Goal: Information Seeking & Learning: Compare options

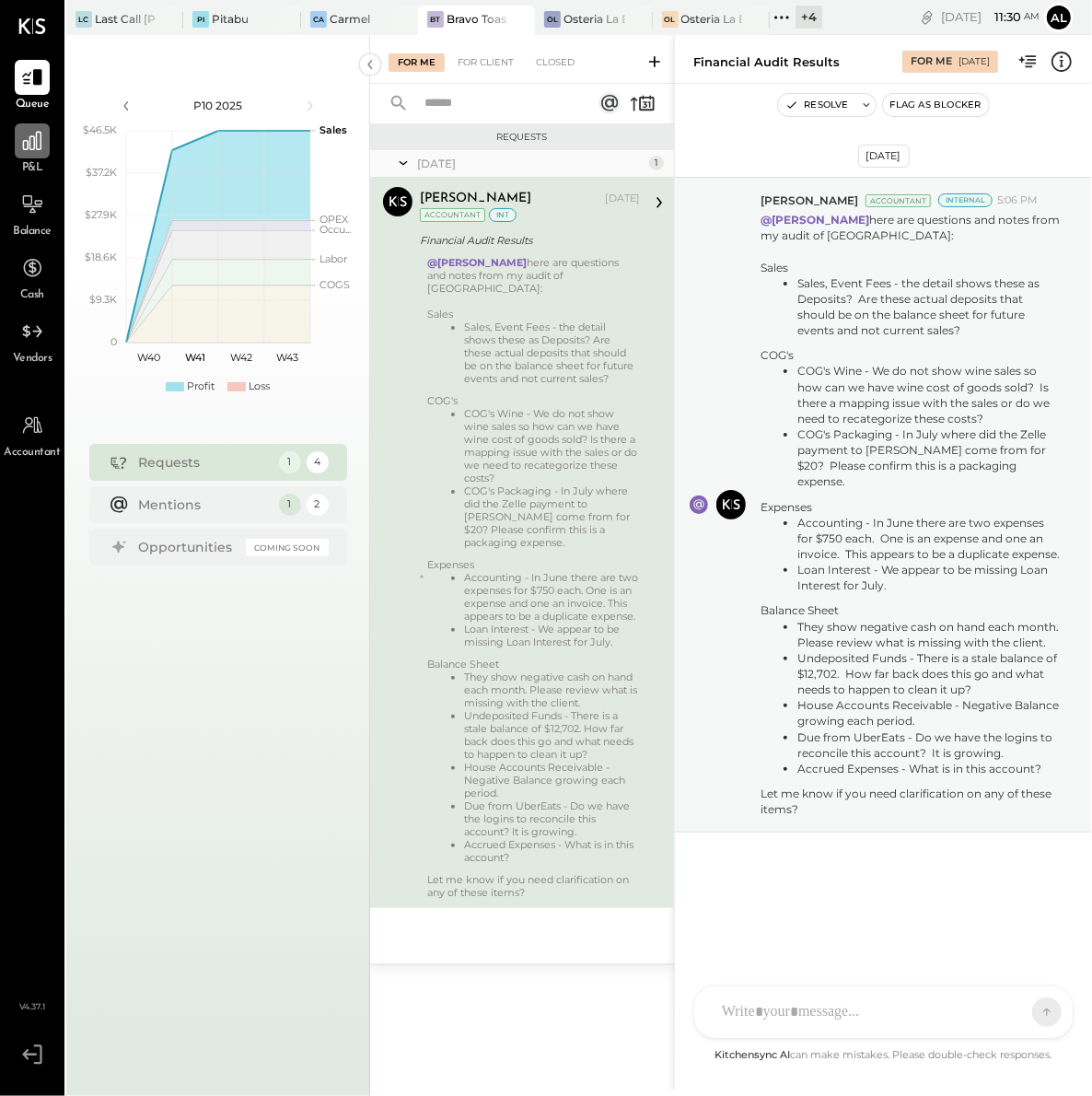
click at [32, 152] on div at bounding box center [32, 140] width 35 height 35
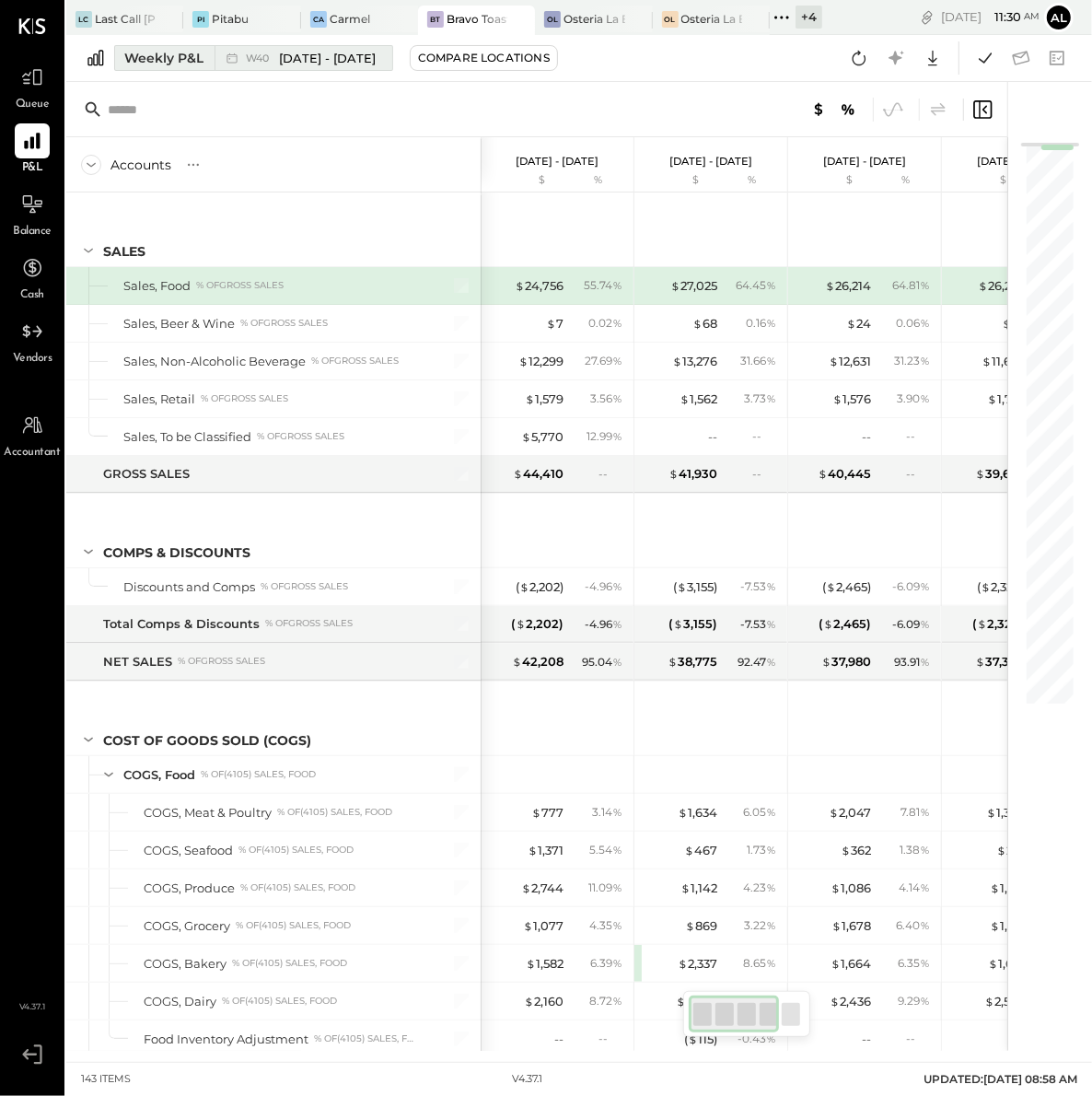
click at [142, 59] on div "Weekly P&L" at bounding box center [164, 58] width 79 height 19
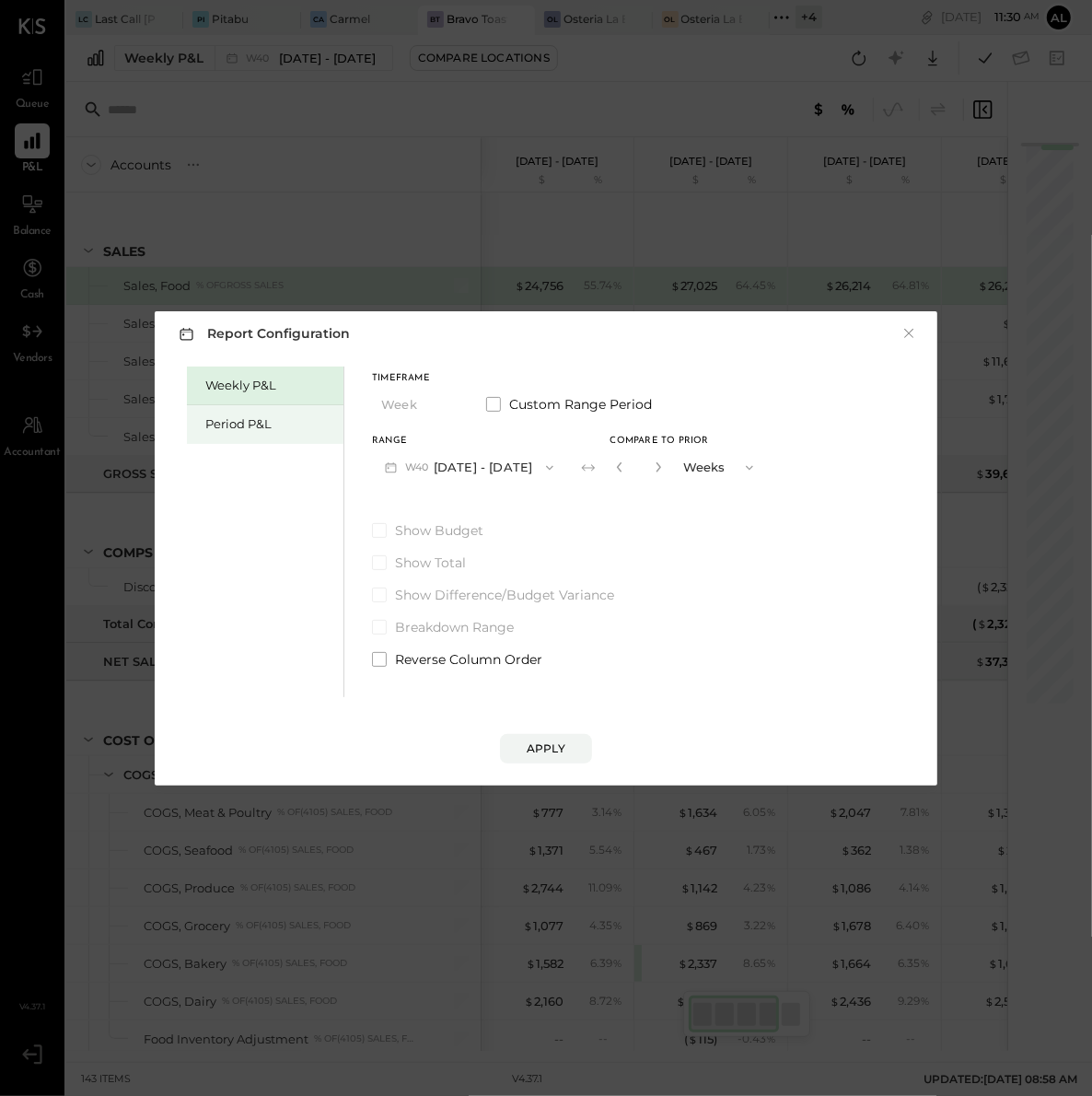
click at [224, 425] on div "Period P&L" at bounding box center [270, 424] width 129 height 18
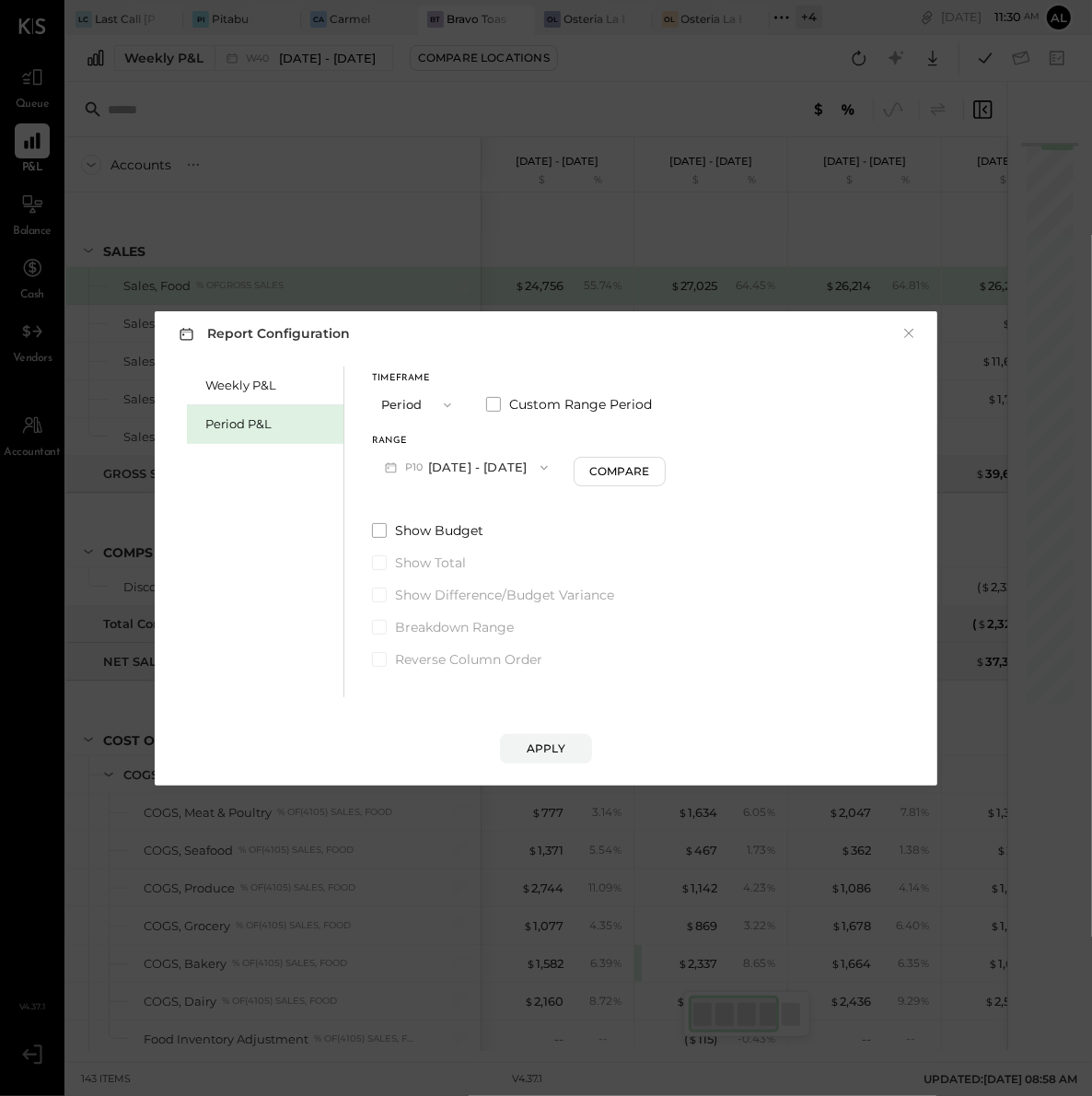
click at [525, 458] on button "P10 [DATE] - [DATE]" at bounding box center [467, 467] width 189 height 34
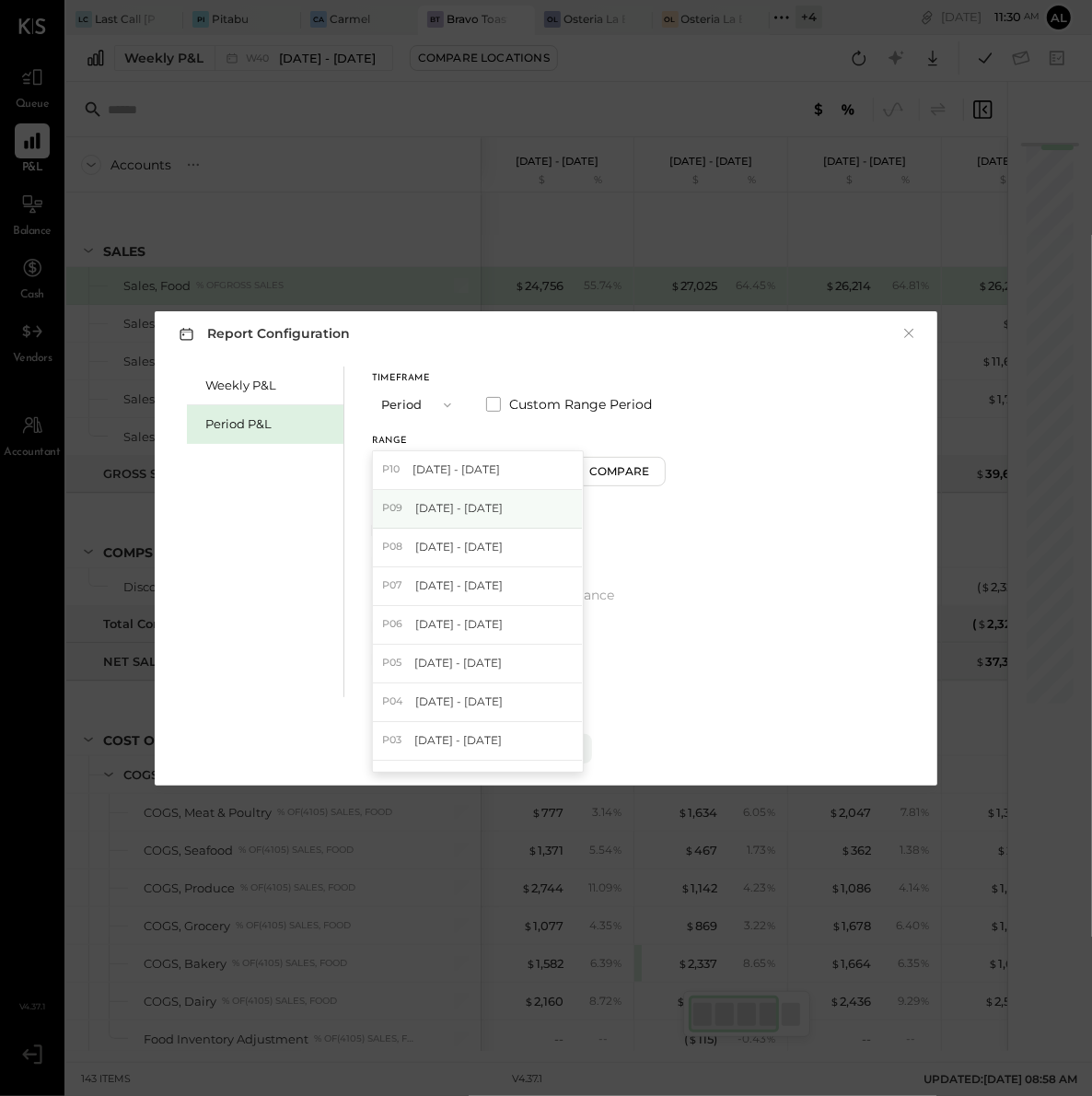
click at [501, 516] on div "P09 [DATE] - [DATE]" at bounding box center [478, 509] width 209 height 38
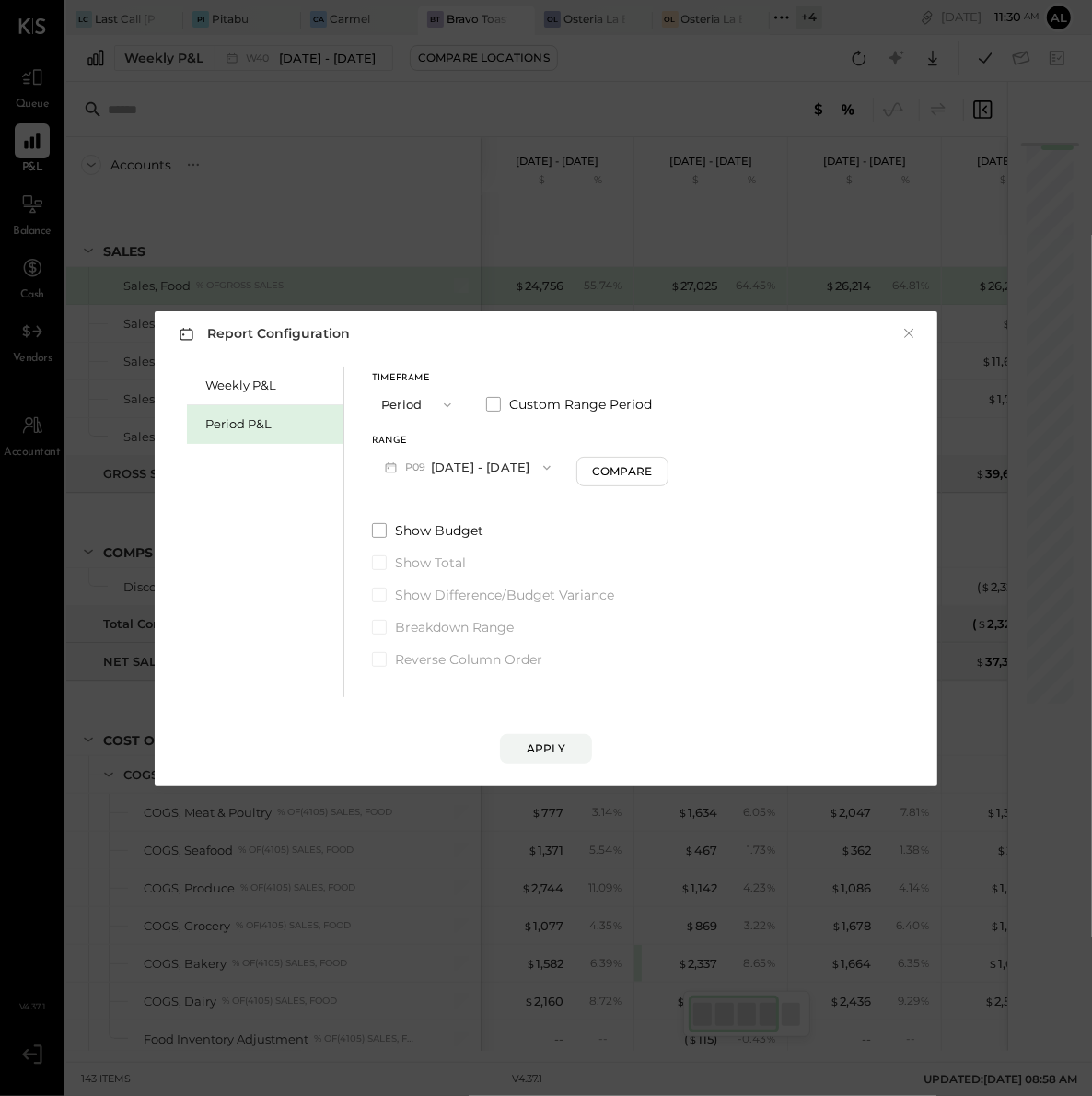
drag, startPoint x: 431, startPoint y: 466, endPoint x: 563, endPoint y: 475, distance: 132.3
click at [563, 475] on button "P09 [DATE] - [DATE]" at bounding box center [467, 467] width 192 height 34
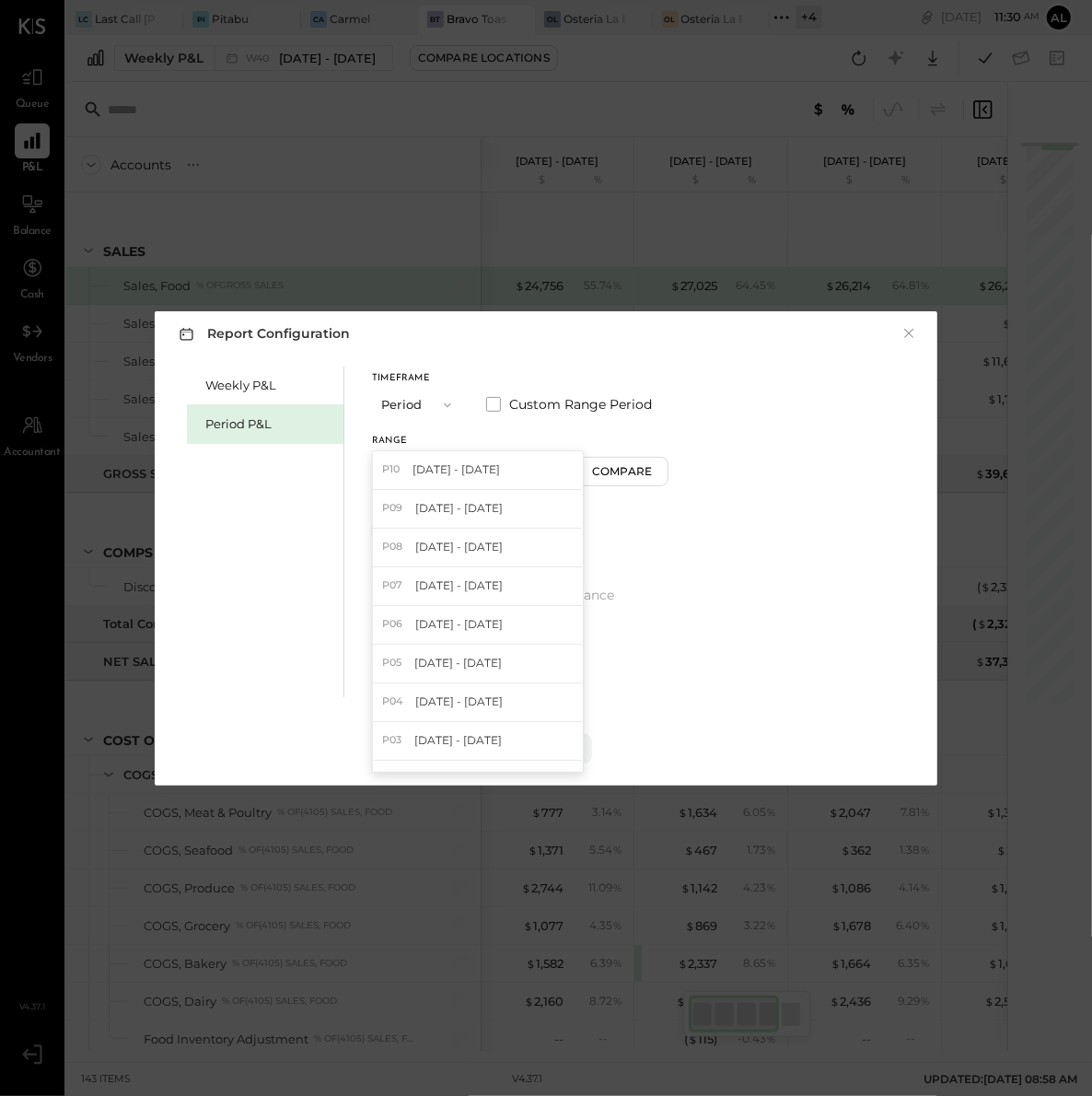
click at [701, 556] on div "Weekly P&L Period P&L Timeframe Period Custom Range Period Range P09 [DATE] - […" at bounding box center [546, 529] width 746 height 335
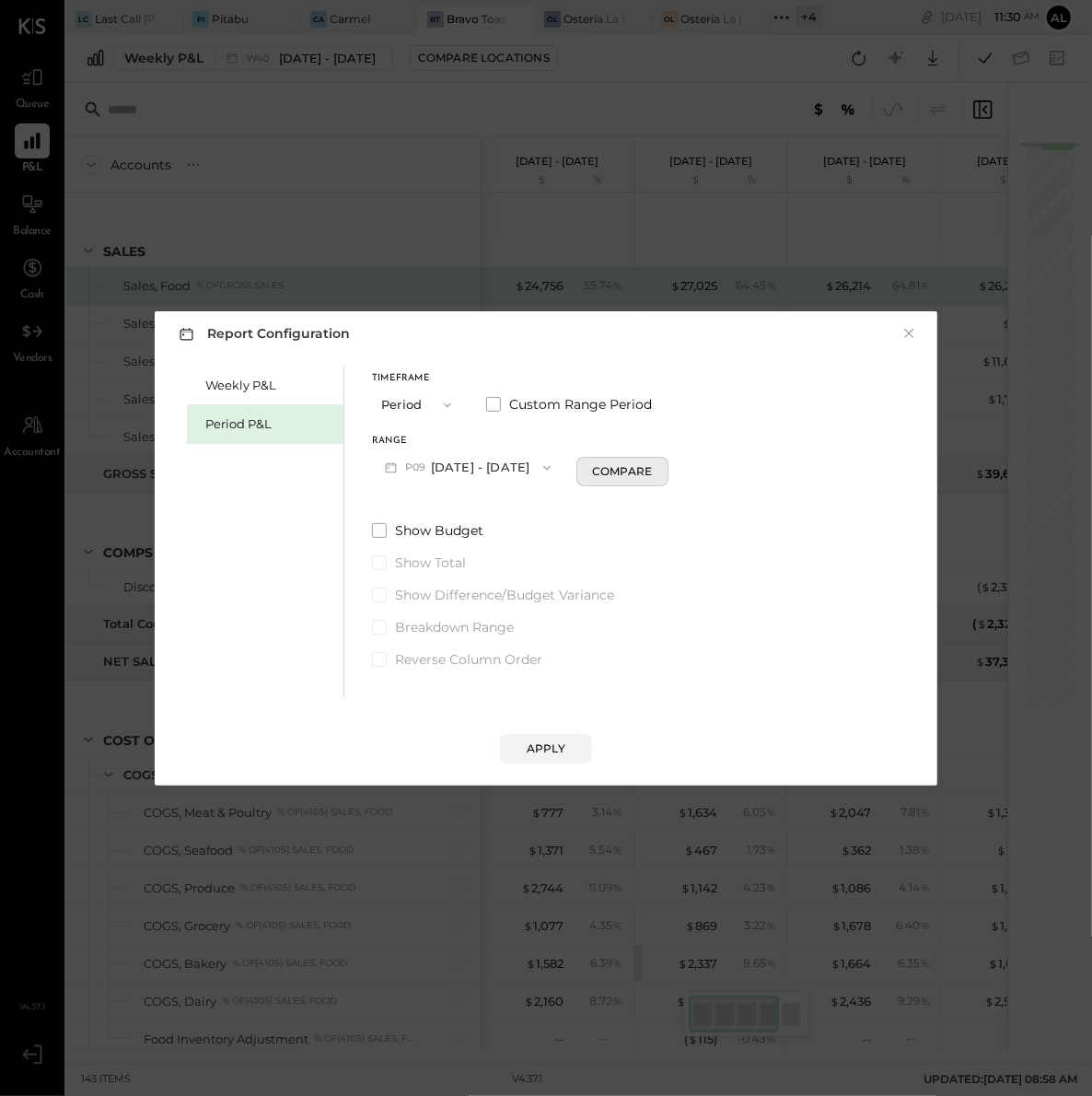
click at [663, 456] on button "Compare" at bounding box center [622, 471] width 92 height 30
click at [648, 464] on input "*" at bounding box center [637, 467] width 24 height 30
click at [661, 464] on icon "button" at bounding box center [655, 467] width 11 height 11
type input "*"
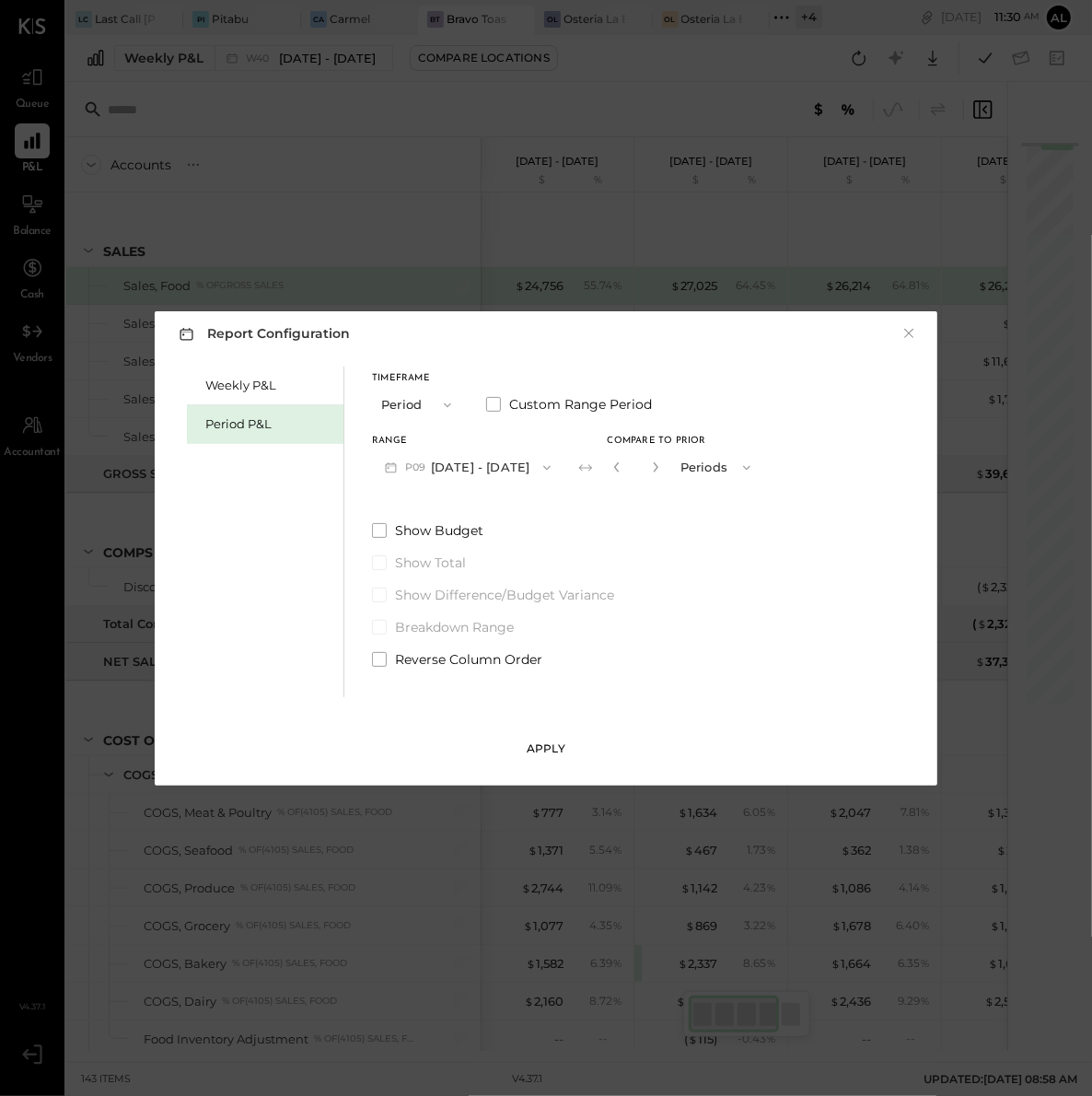
click at [554, 735] on button "Apply" at bounding box center [546, 749] width 92 height 30
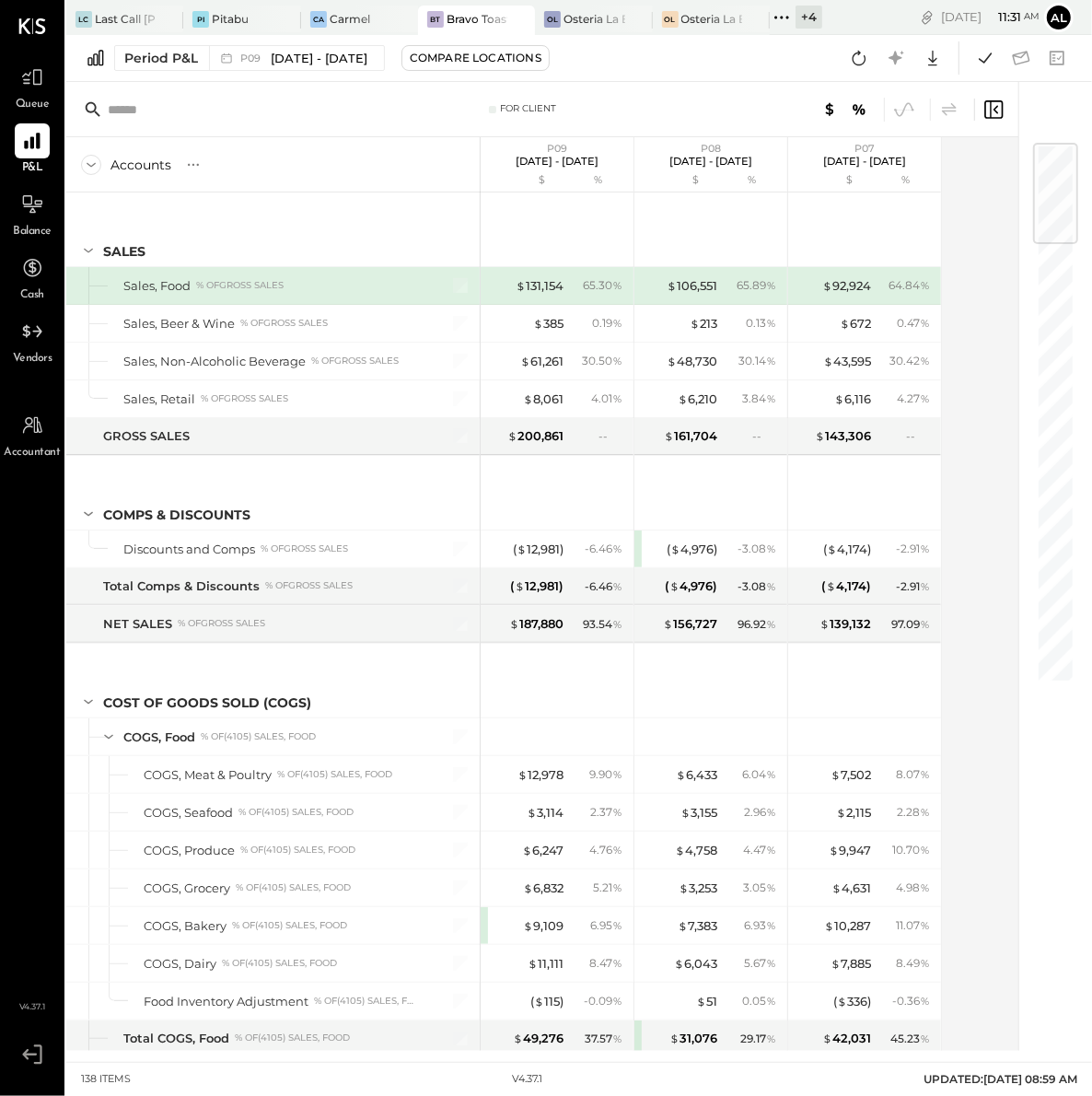
drag, startPoint x: 501, startPoint y: 162, endPoint x: 613, endPoint y: 166, distance: 112.1
click at [598, 166] on p "[DATE] - [DATE]" at bounding box center [556, 161] width 83 height 13
click at [348, 20] on div "Carmel" at bounding box center [349, 19] width 40 height 16
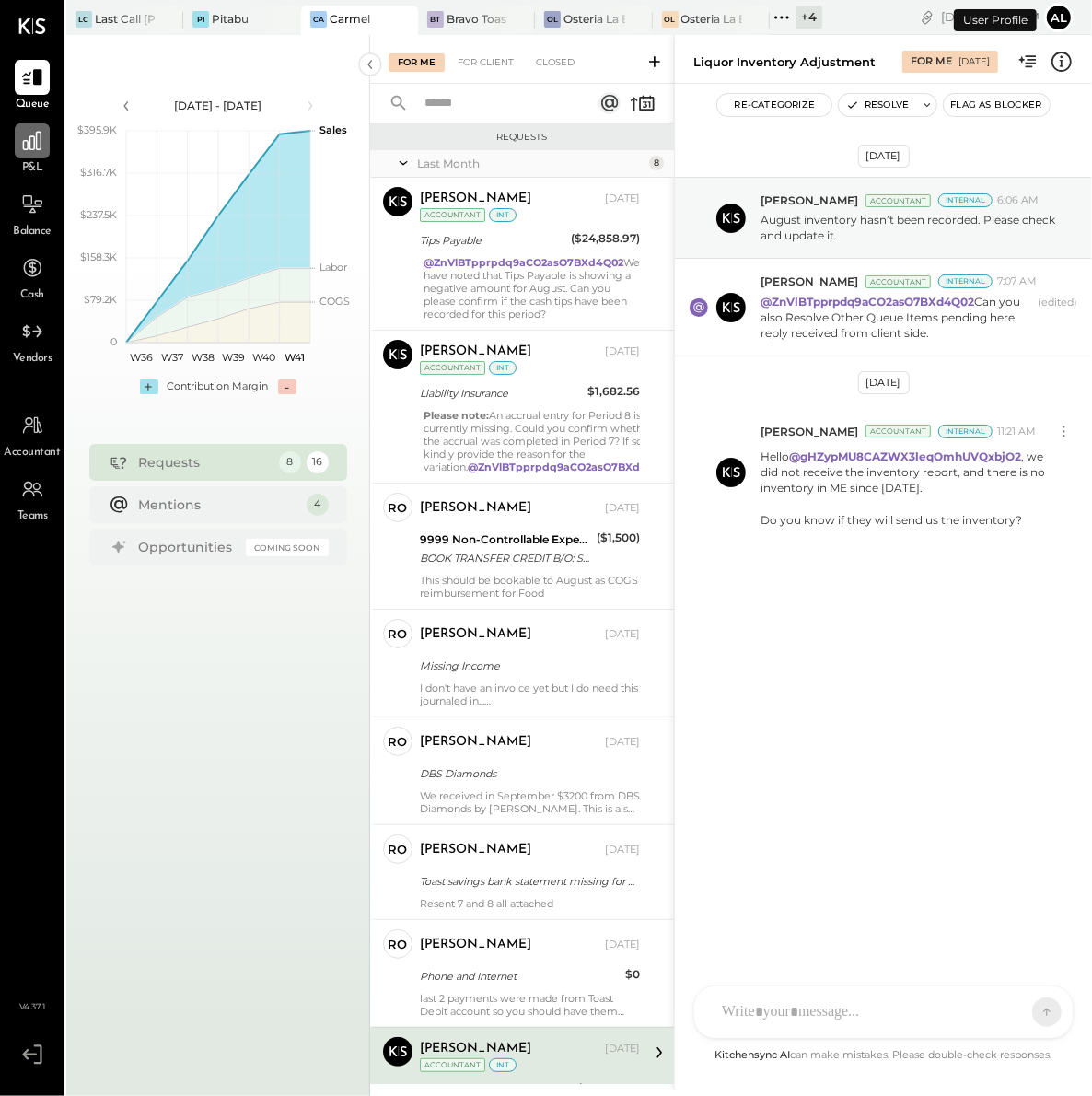
click at [36, 147] on icon at bounding box center [33, 141] width 19 height 19
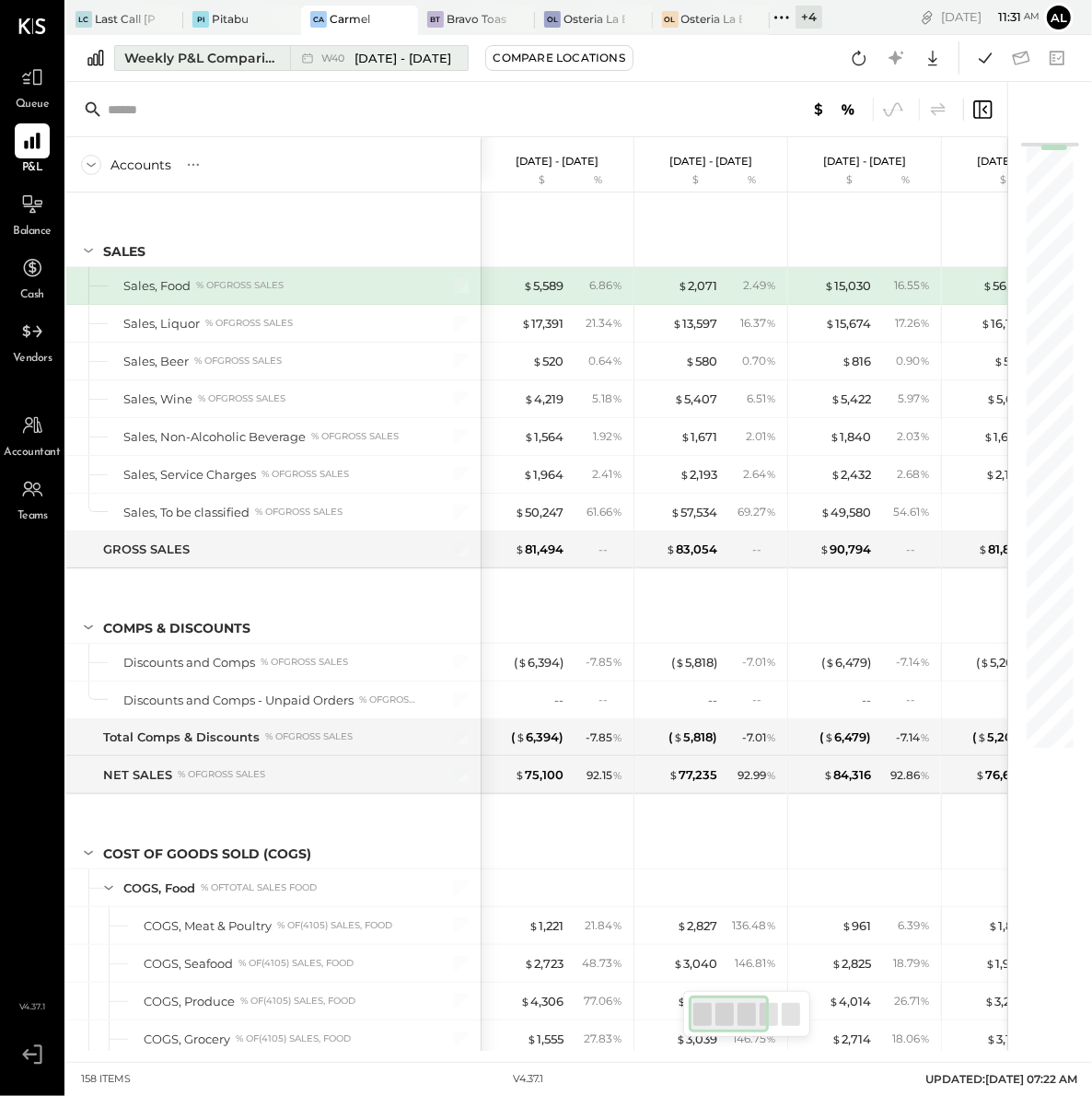
click at [224, 67] on button "Weekly P&L Comparison W40 [DATE] - [DATE]" at bounding box center [291, 58] width 354 height 26
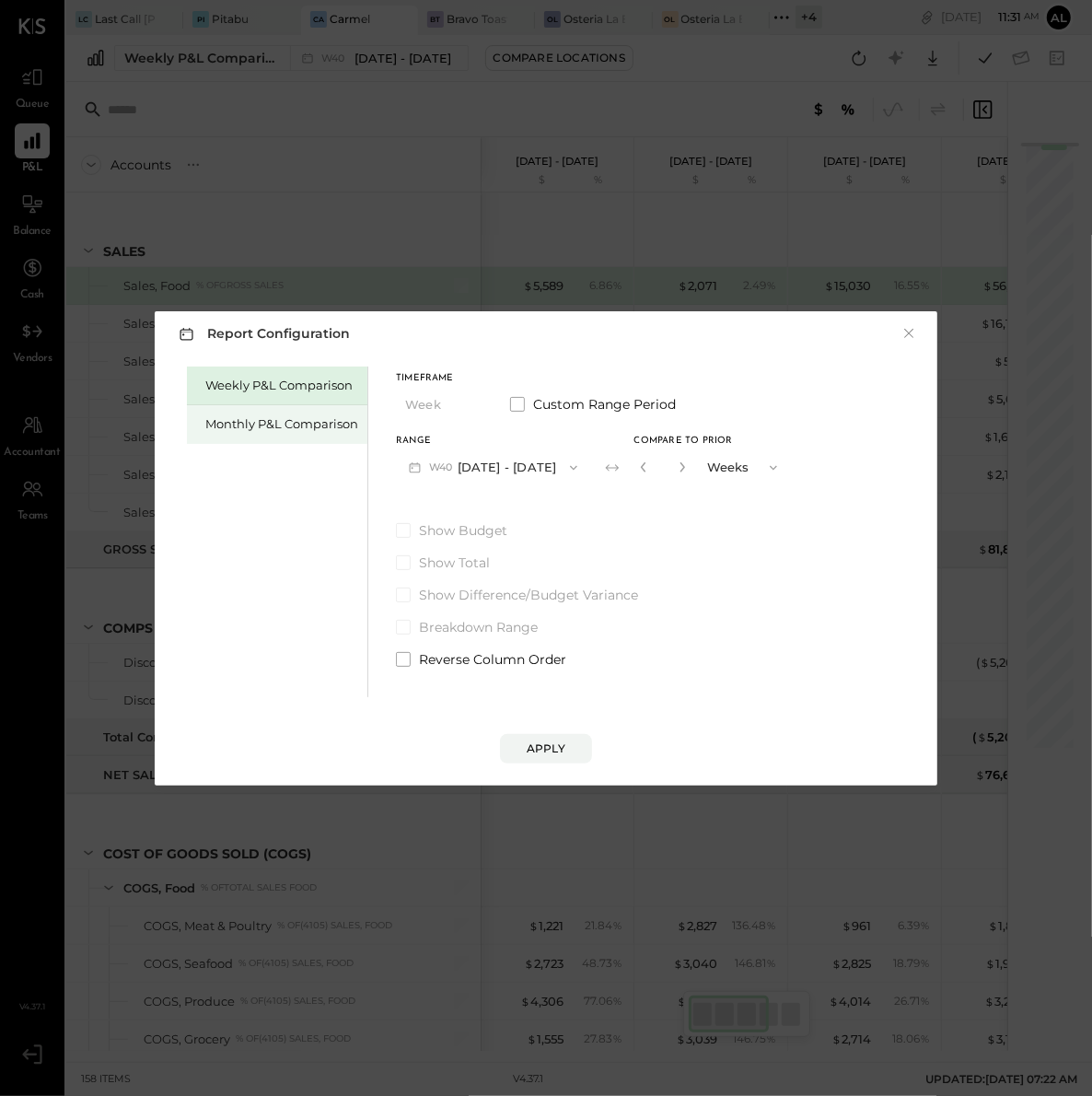
click at [256, 411] on div "Monthly P&L Comparison" at bounding box center [277, 424] width 180 height 38
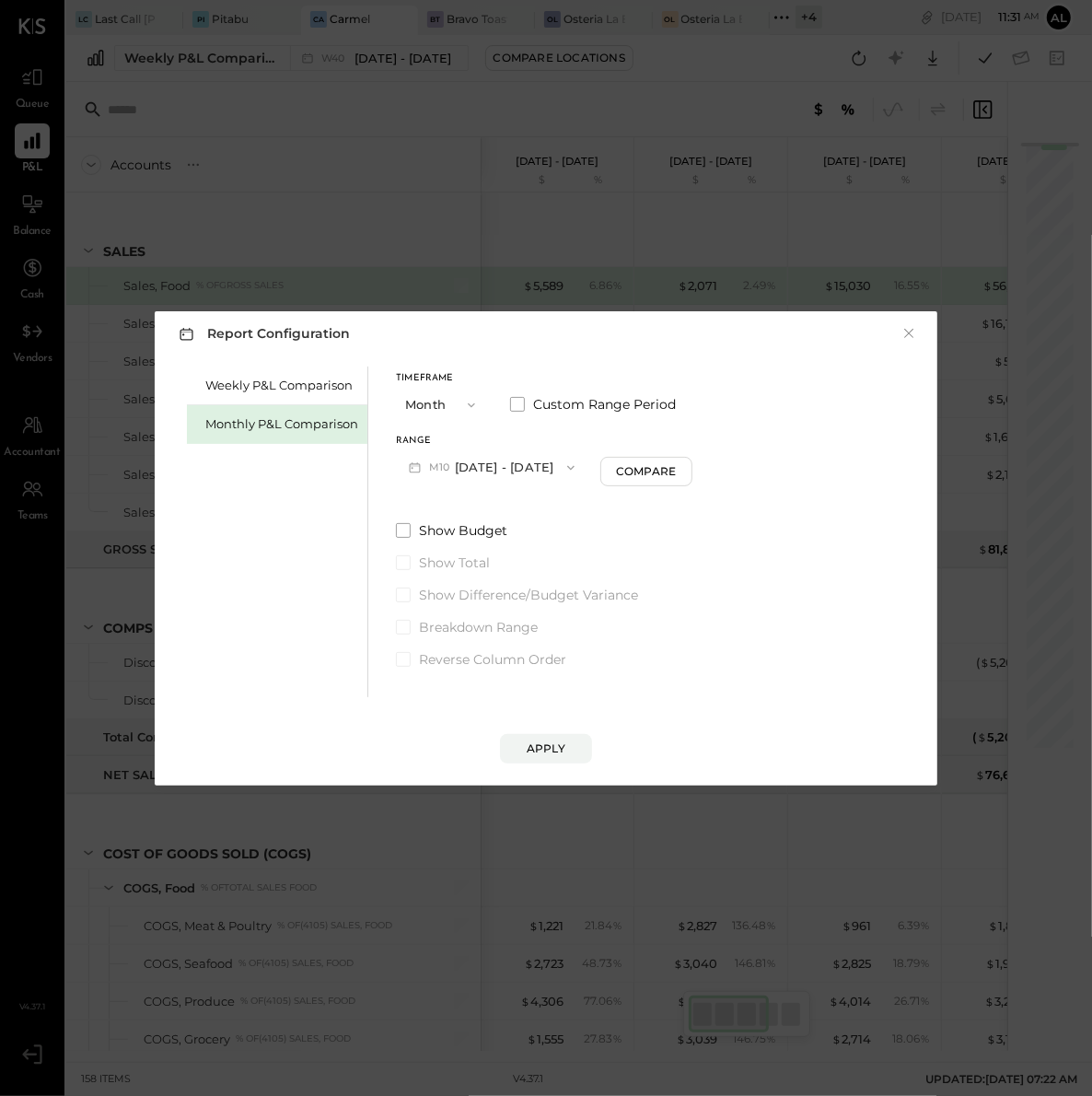
click at [522, 471] on button "M10 [DATE] - [DATE]" at bounding box center [491, 467] width 192 height 34
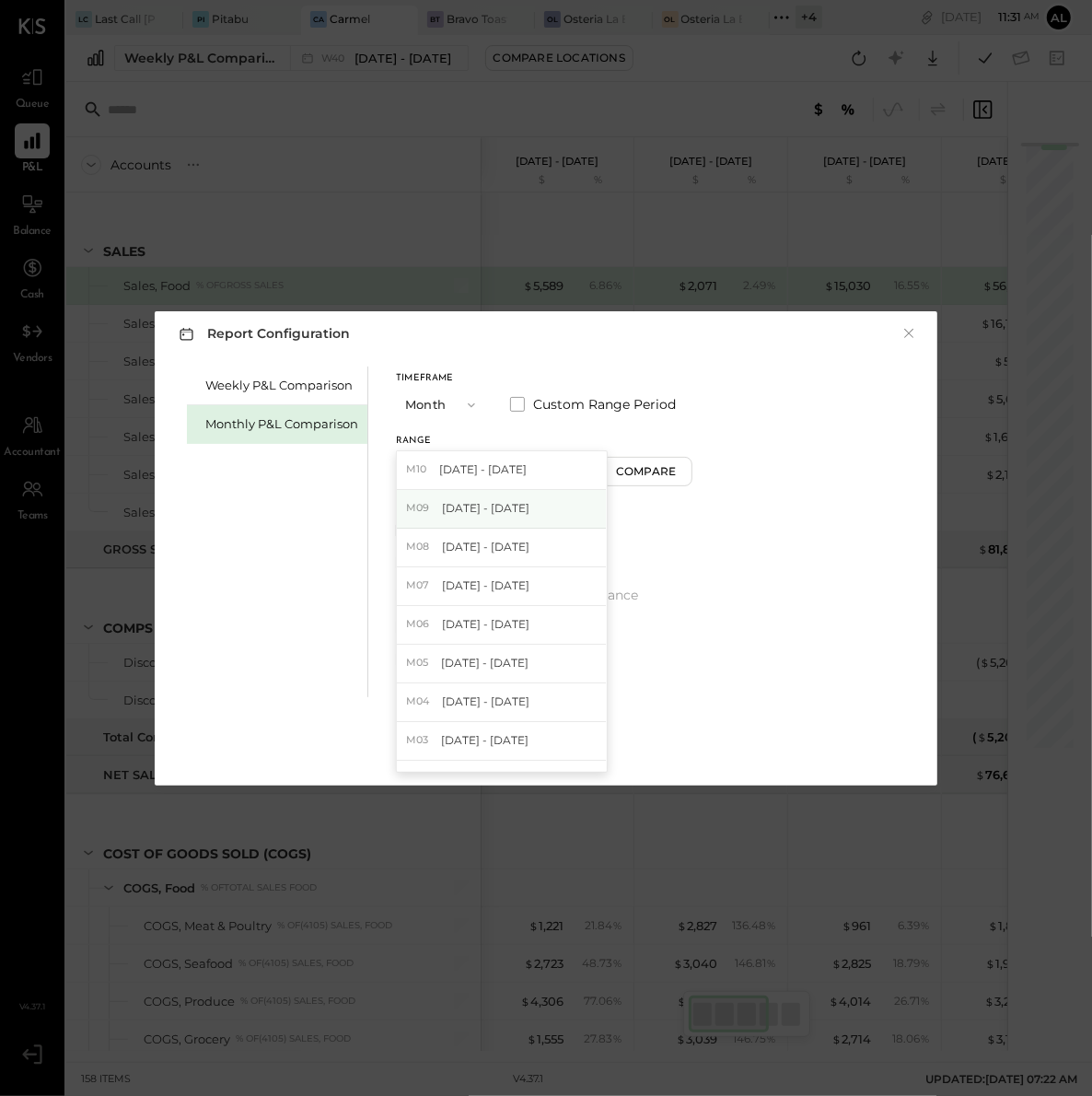
click at [498, 508] on span "[DATE] - [DATE]" at bounding box center [486, 508] width 88 height 16
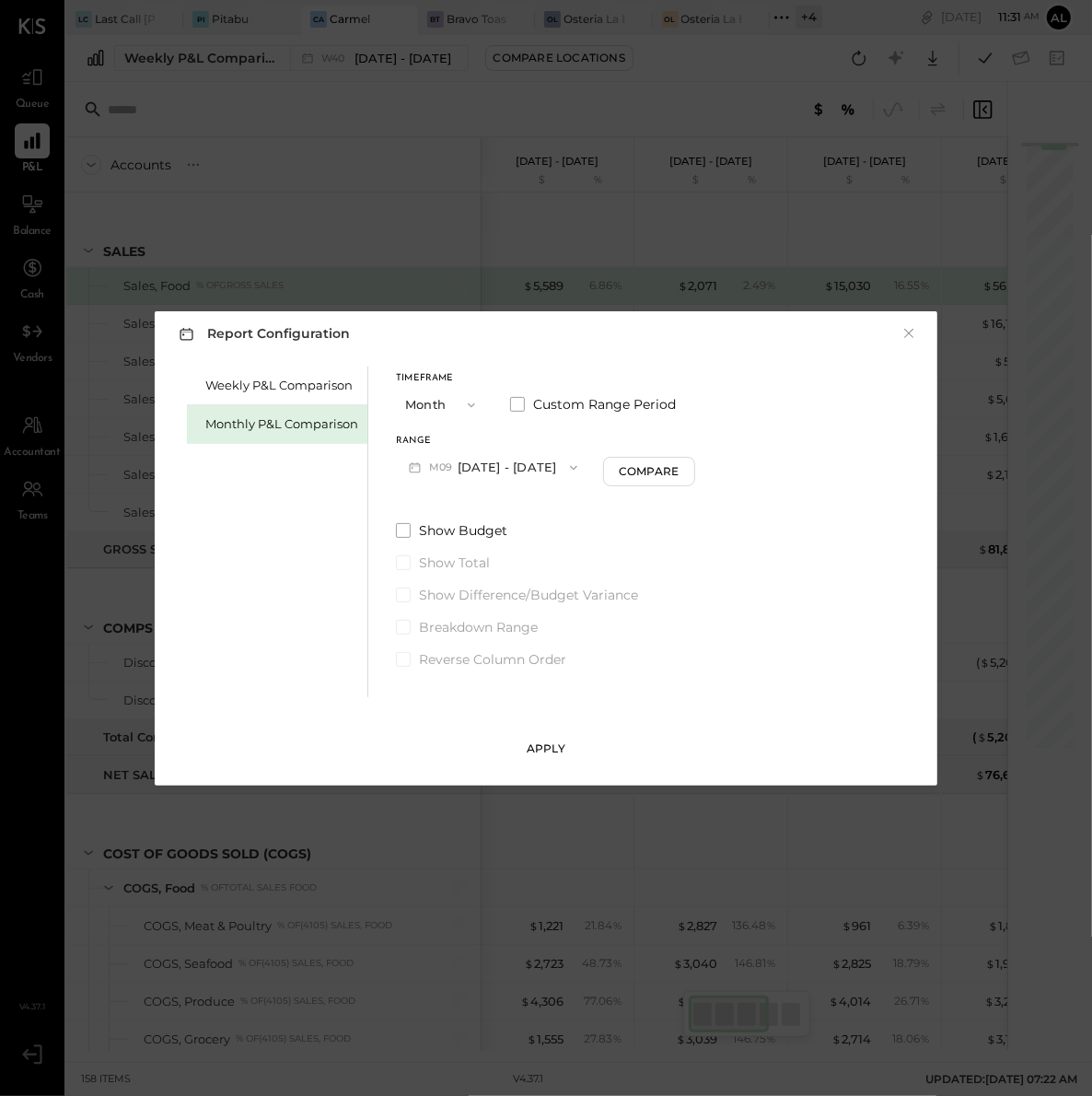
click at [551, 758] on button "Apply" at bounding box center [546, 749] width 92 height 30
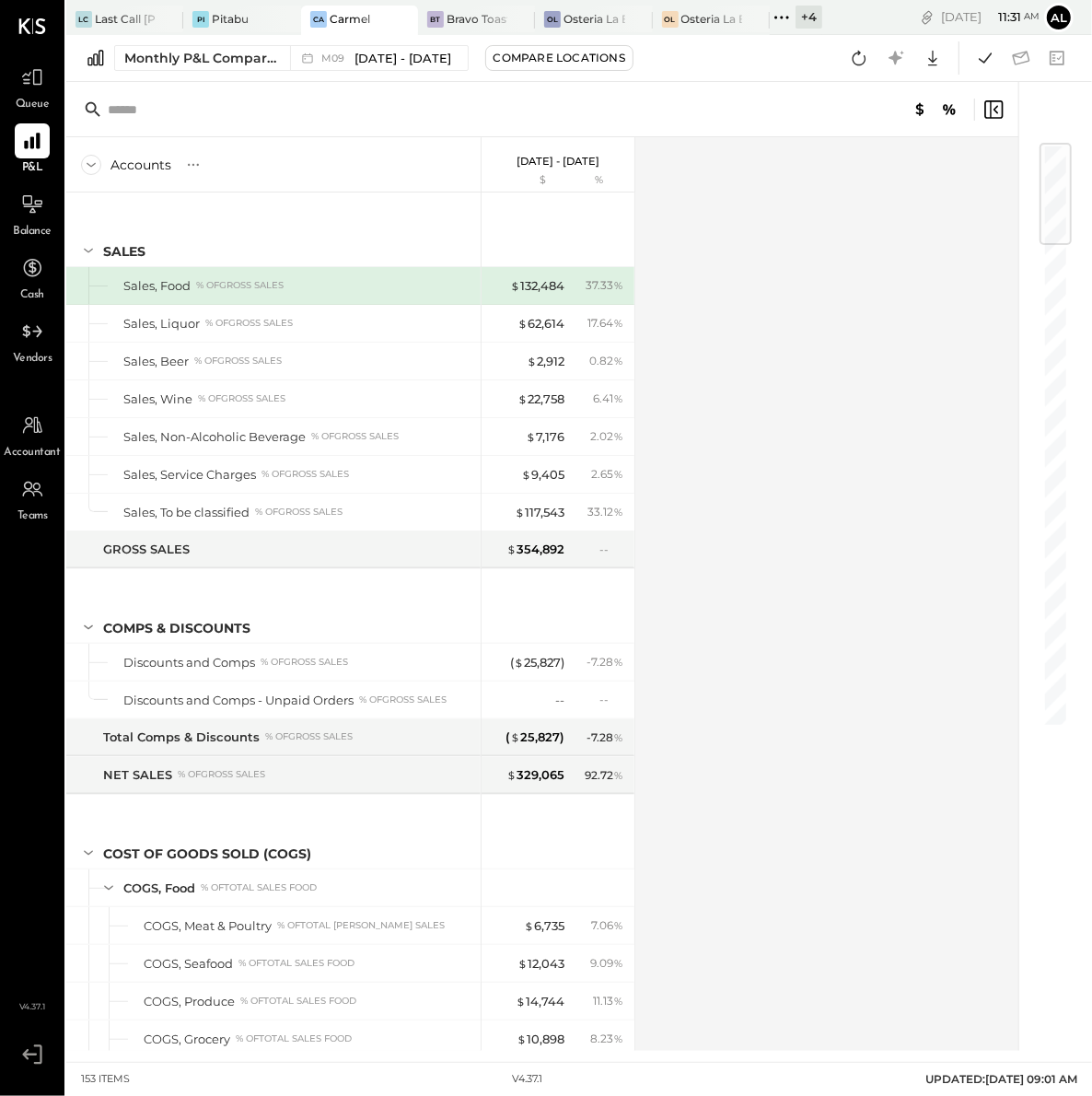
drag, startPoint x: 514, startPoint y: 157, endPoint x: 596, endPoint y: 159, distance: 82.0
click at [596, 159] on div "[DATE] - [DATE] $ %" at bounding box center [557, 165] width 152 height 55
click at [593, 15] on div at bounding box center [620, 19] width 65 height 27
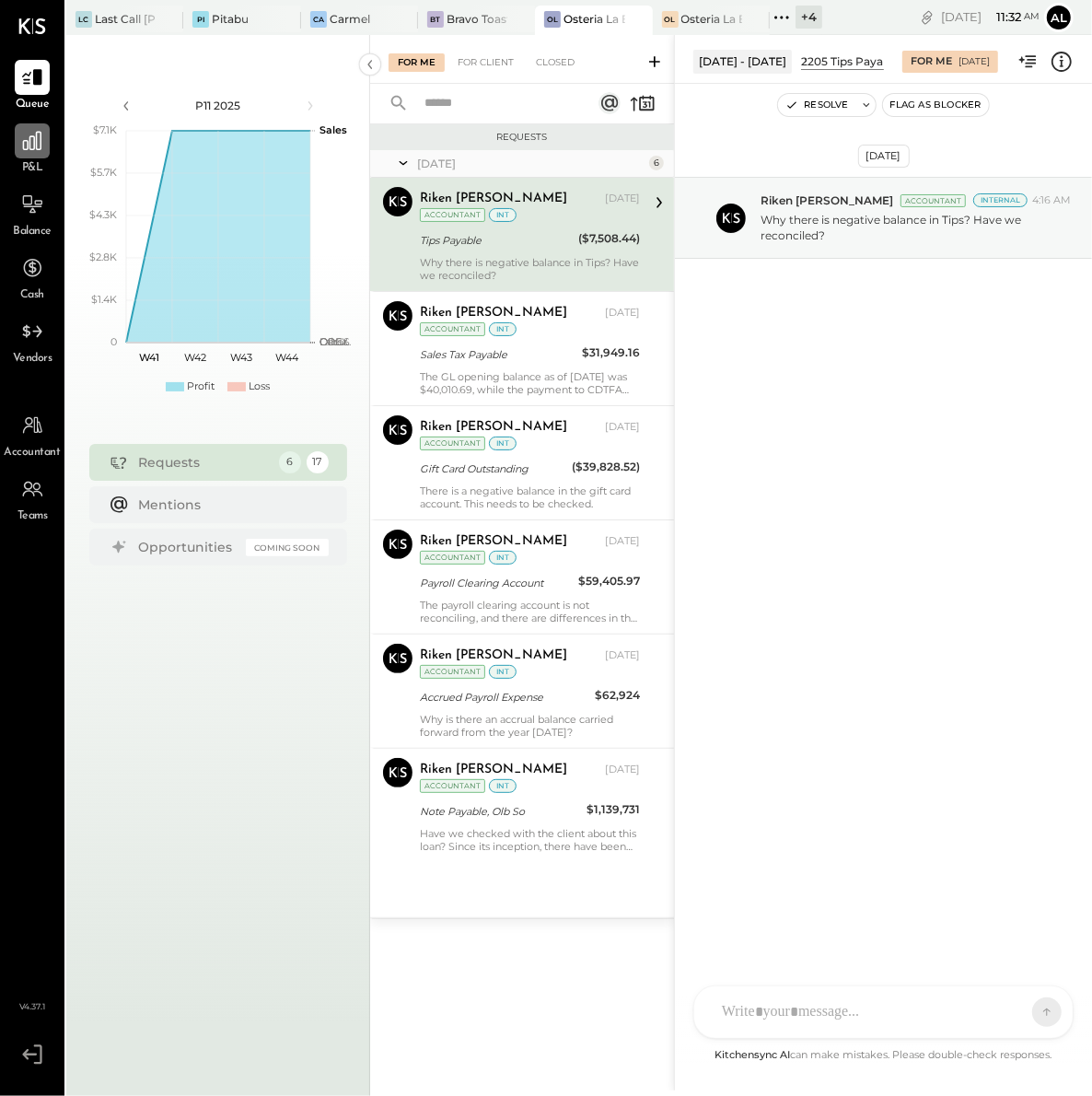
click at [40, 150] on icon at bounding box center [33, 141] width 24 height 24
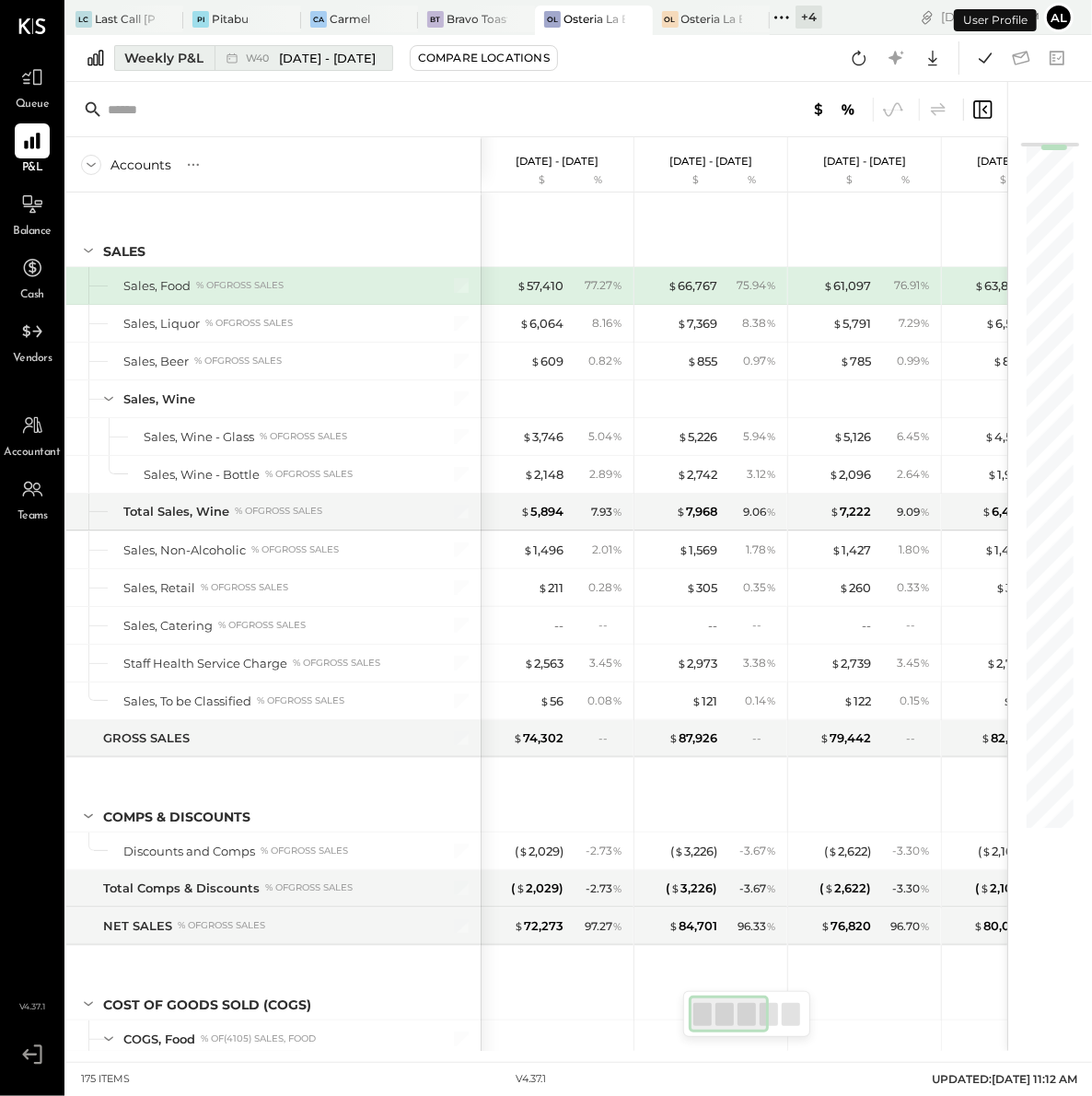
click at [176, 59] on div "Weekly P&L" at bounding box center [164, 58] width 79 height 19
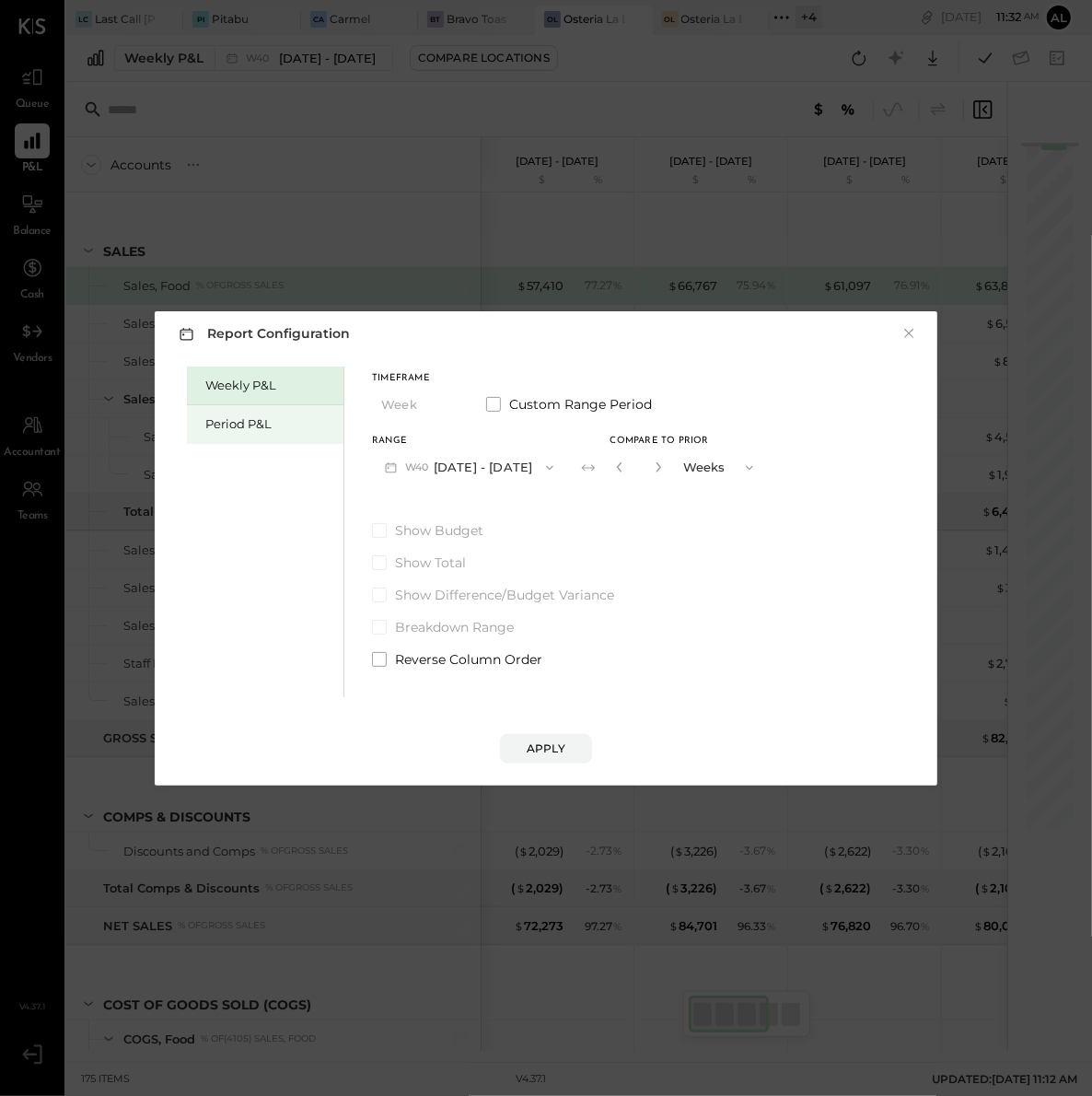
click at [251, 426] on div "Period P&L" at bounding box center [270, 424] width 129 height 18
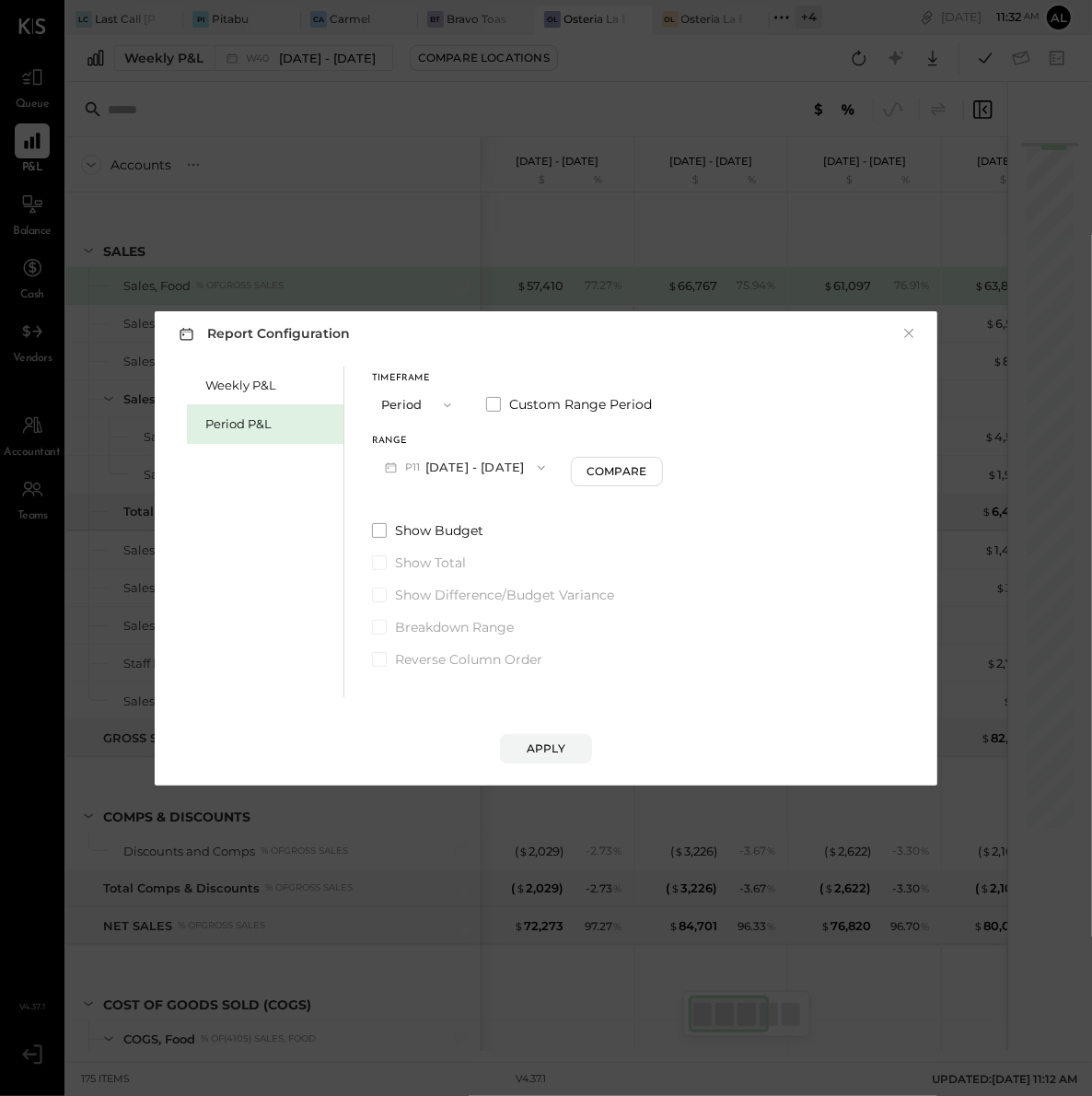
click at [496, 474] on button "P11 [DATE] - [DATE]" at bounding box center [465, 467] width 186 height 34
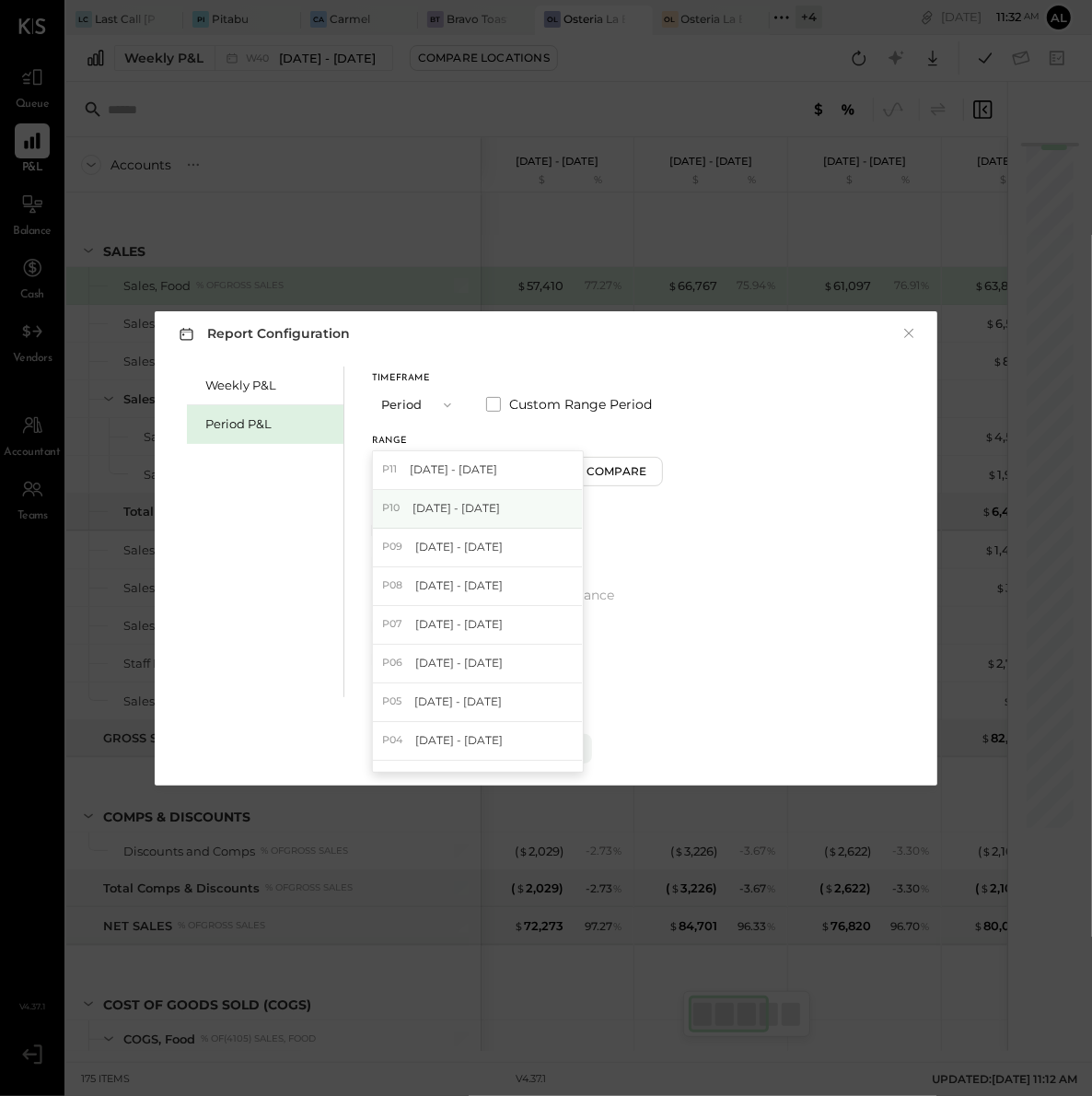
click at [517, 509] on div "P10 [DATE] - [DATE]" at bounding box center [478, 509] width 209 height 38
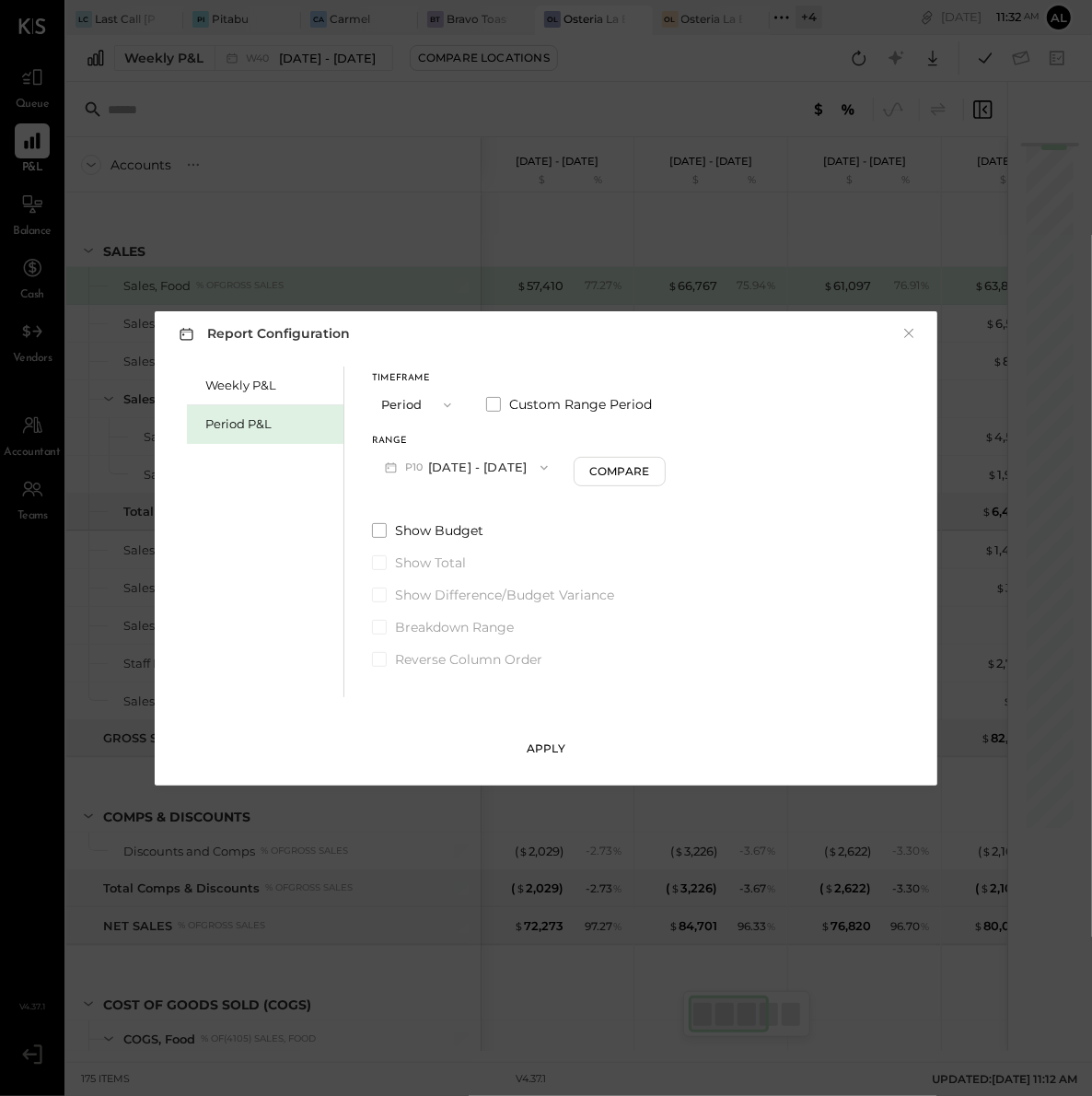
click at [552, 743] on div "Apply" at bounding box center [545, 748] width 38 height 16
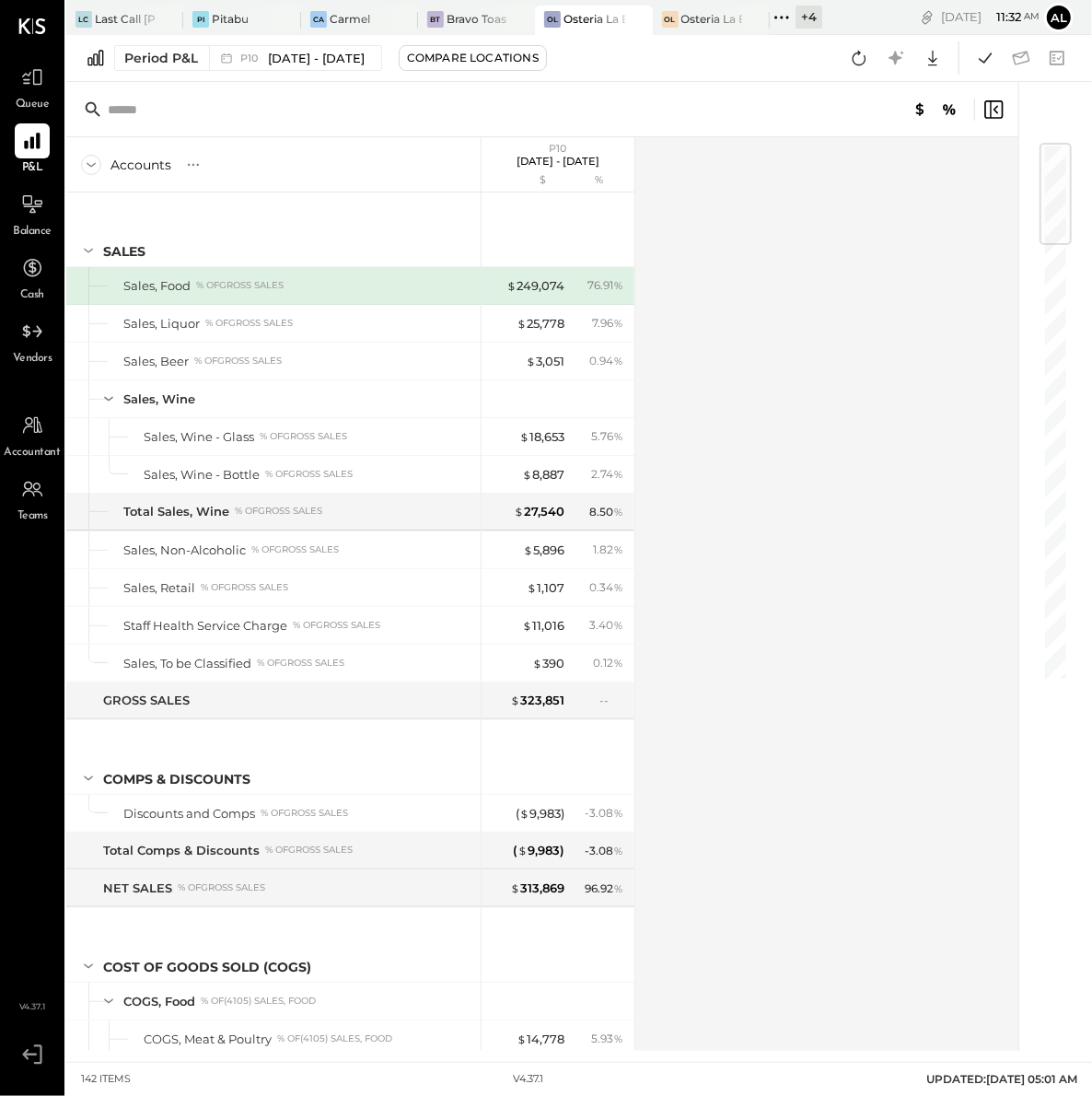
drag, startPoint x: 508, startPoint y: 159, endPoint x: 604, endPoint y: 163, distance: 96.1
click at [599, 163] on p "[DATE] - [DATE]" at bounding box center [557, 161] width 83 height 13
click at [695, 22] on div "Osteria La Buca- Melrose" at bounding box center [711, 19] width 61 height 16
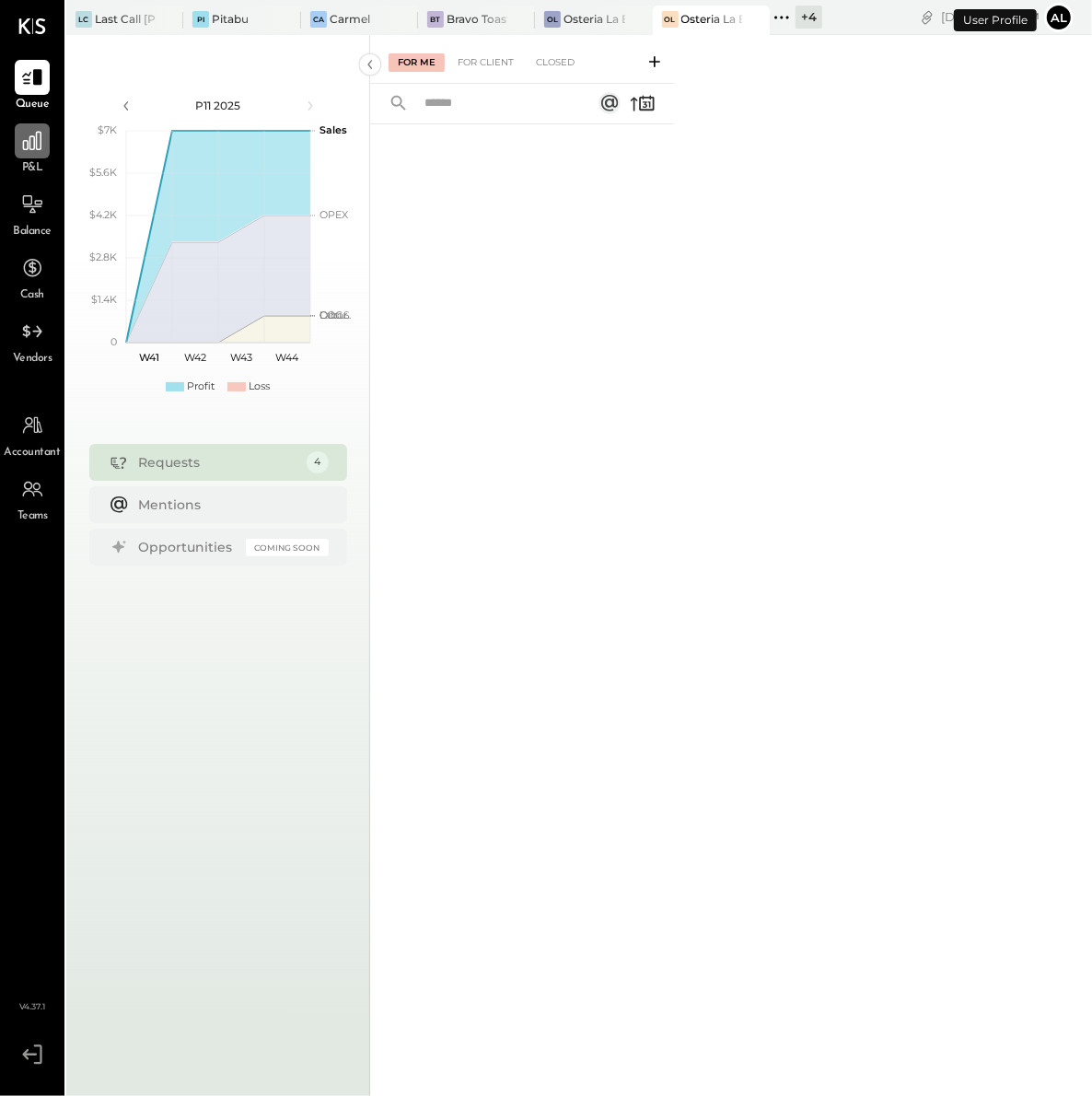
click at [46, 144] on div at bounding box center [32, 140] width 35 height 35
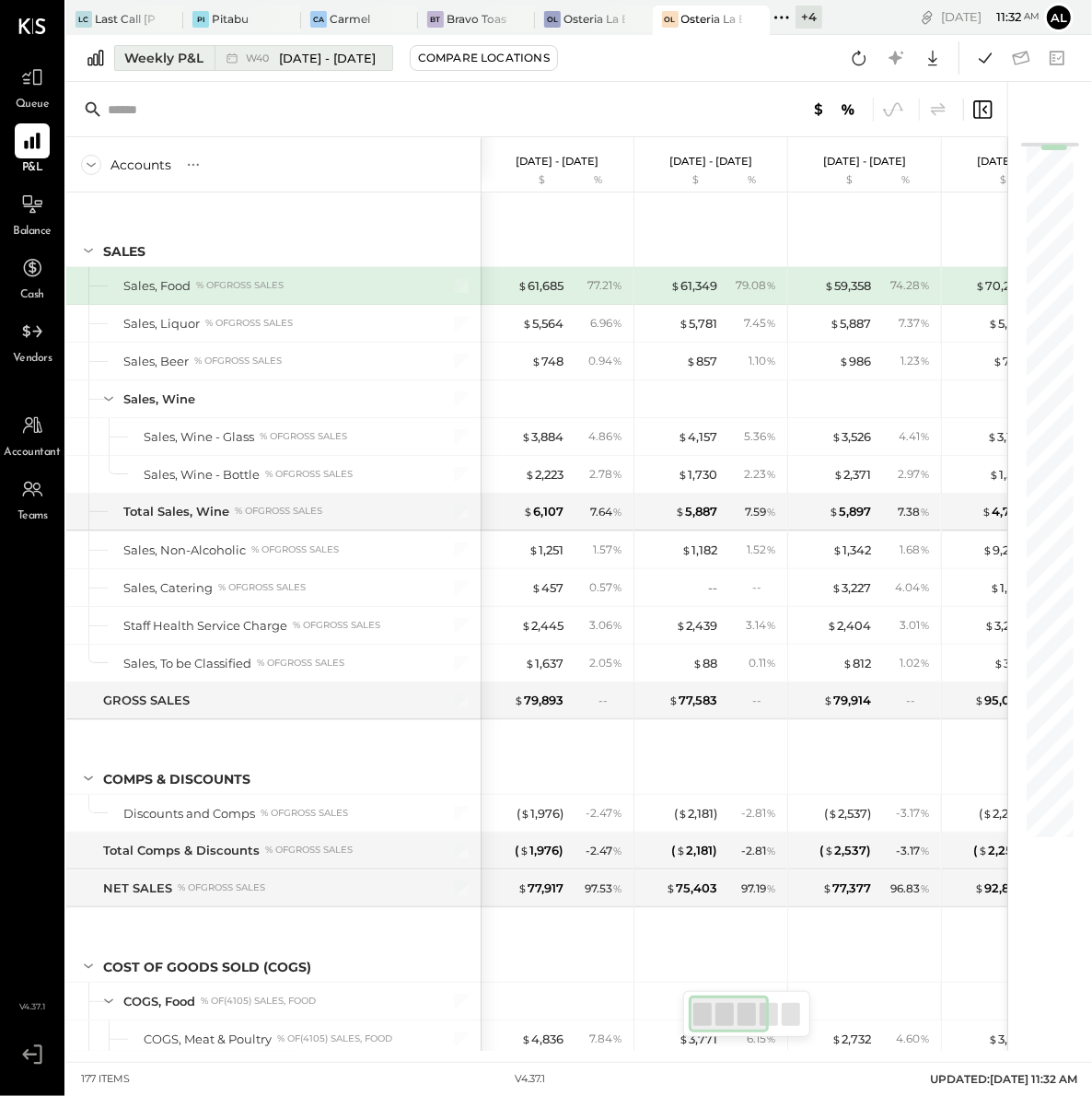
click at [167, 65] on div "Weekly P&L" at bounding box center [164, 58] width 79 height 19
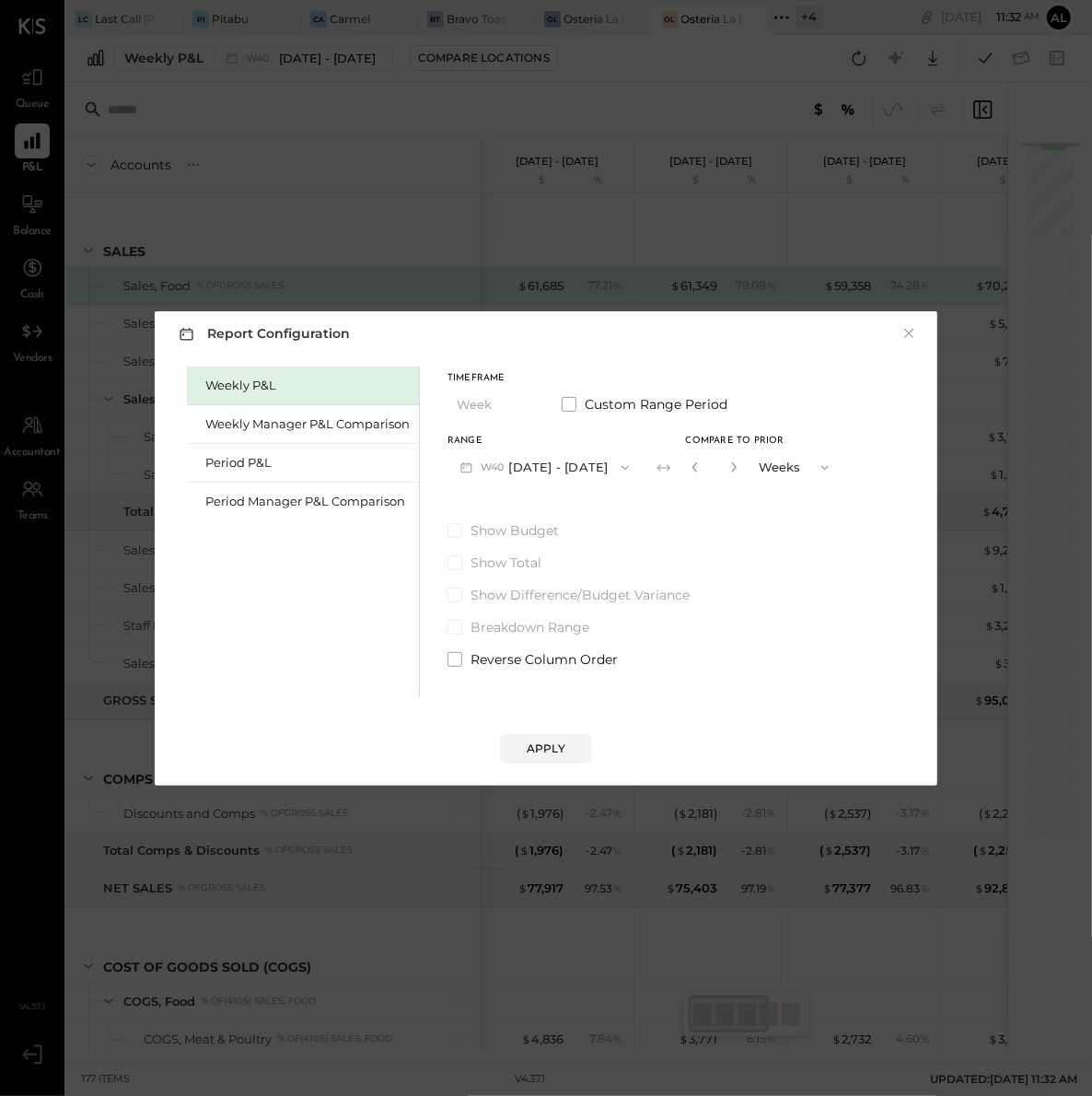
click at [195, 112] on div "Report Configuration × Weekly P&L Weekly Manager P&L Comparison Period P&L Peri…" at bounding box center [546, 548] width 1092 height 1096
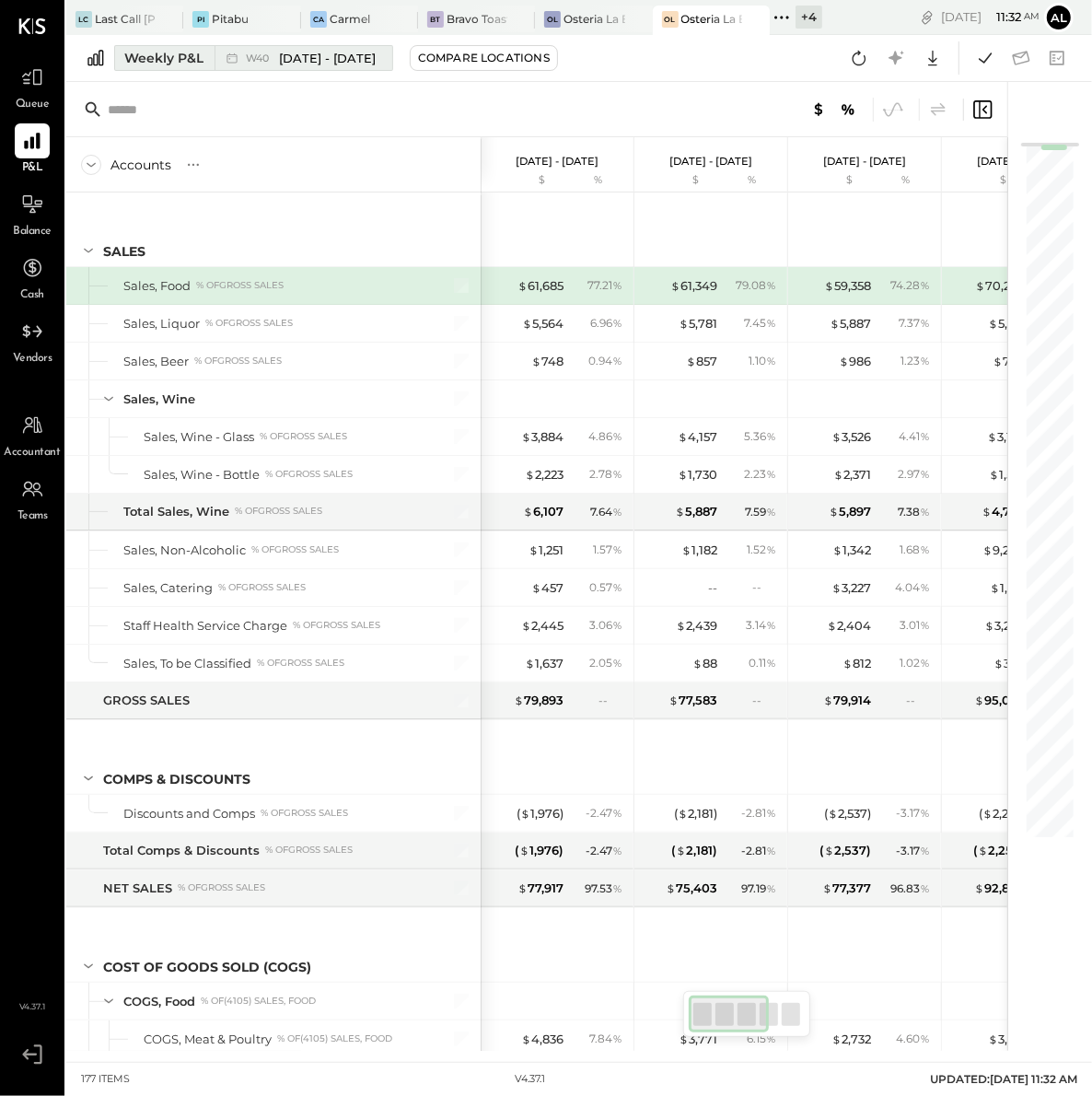
click at [156, 60] on div "Weekly P&L" at bounding box center [164, 58] width 79 height 19
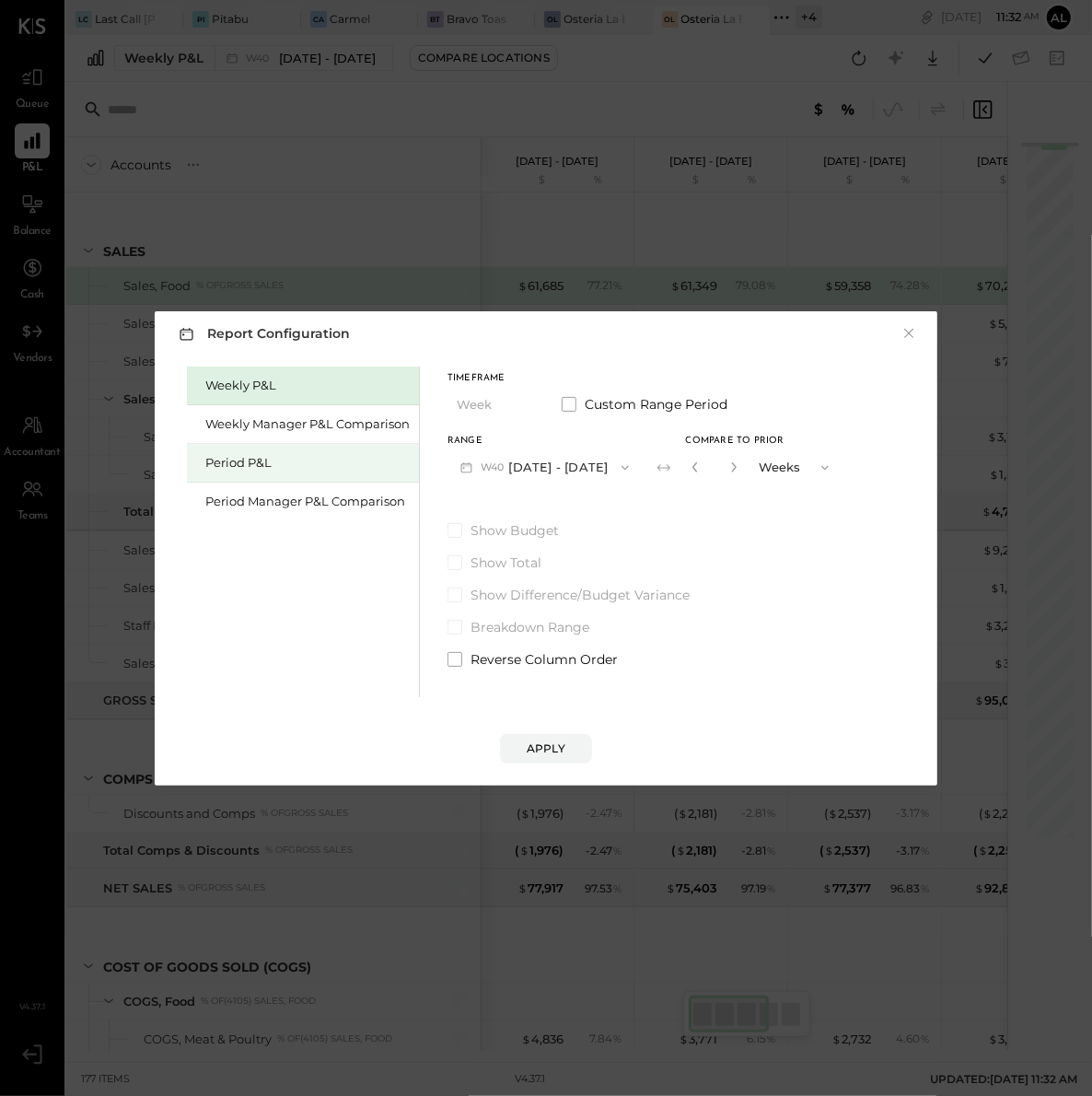
click at [316, 464] on div "Period P&L" at bounding box center [308, 462] width 205 height 18
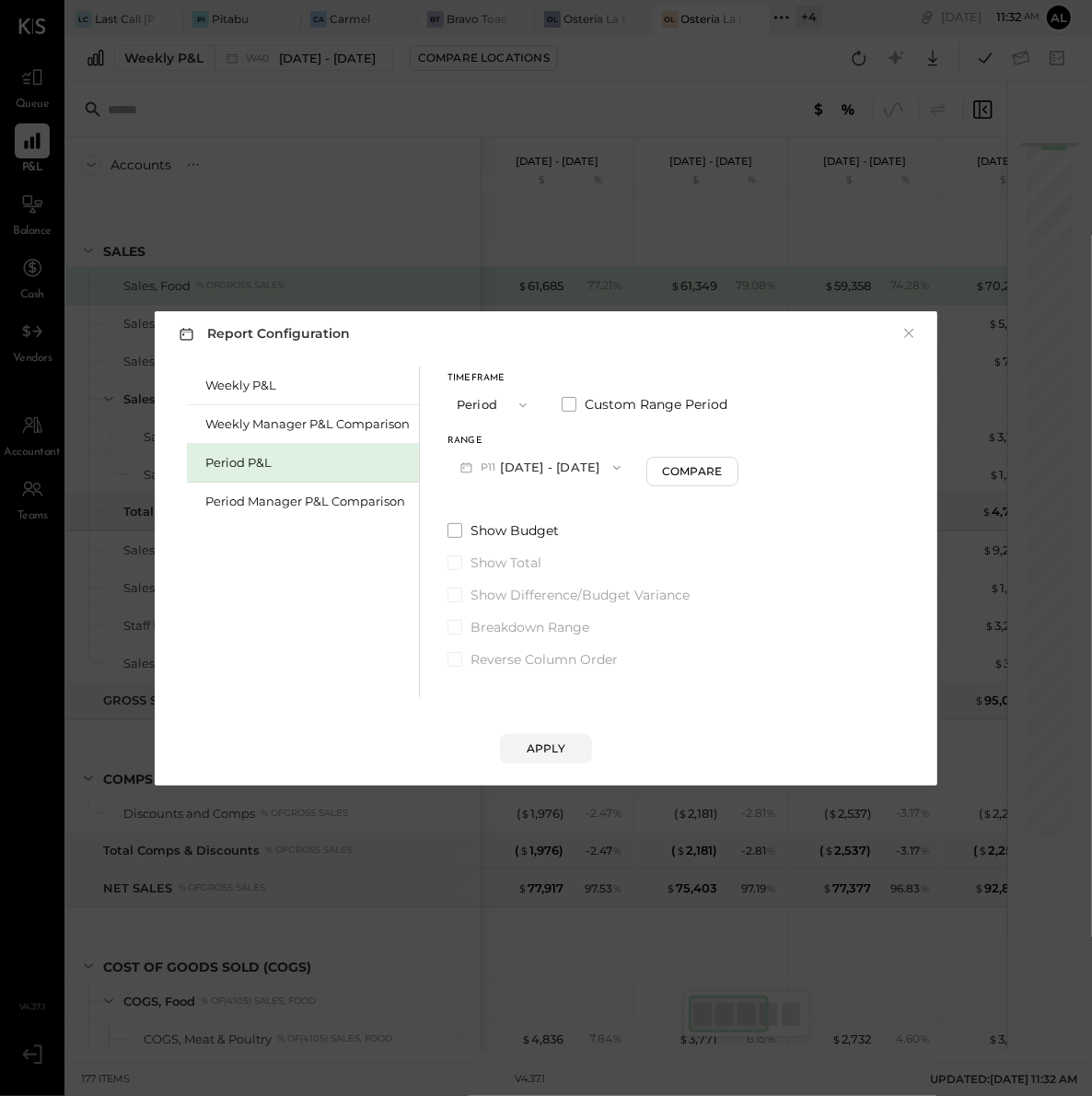
click at [568, 469] on button "P11 [DATE] - [DATE]" at bounding box center [540, 467] width 186 height 34
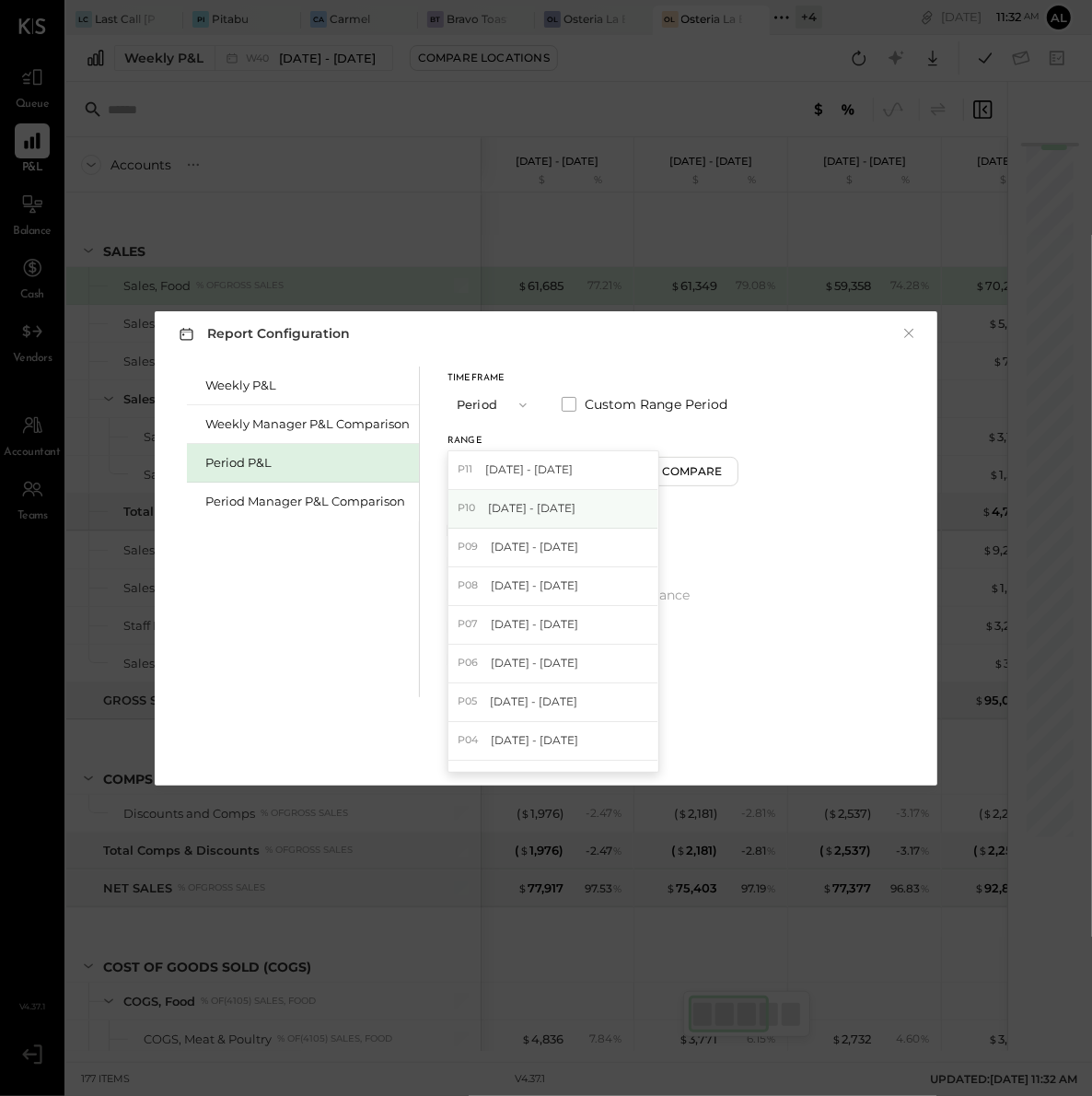
click at [567, 515] on span "[DATE] - [DATE]" at bounding box center [532, 508] width 88 height 16
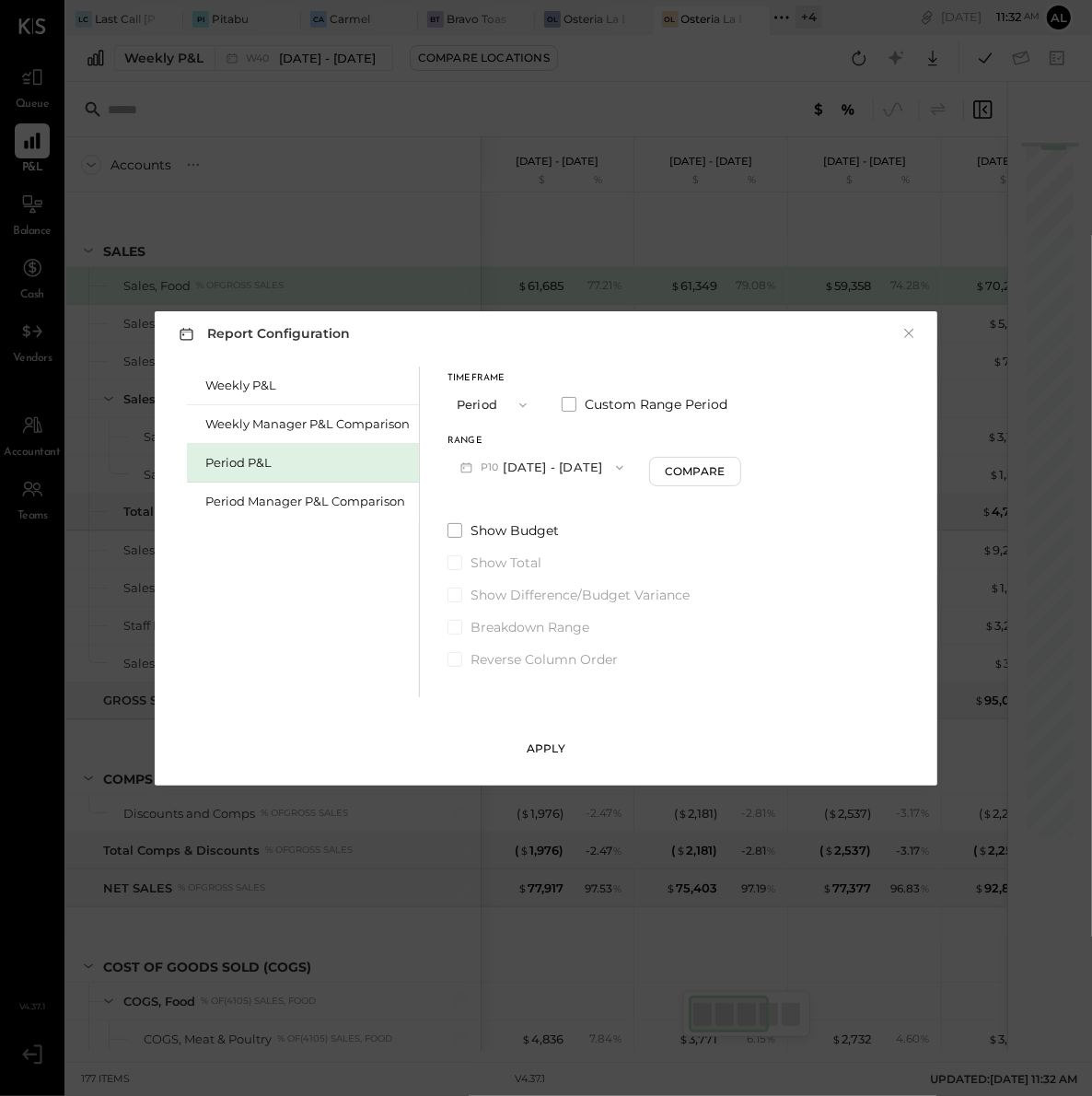
click at [560, 744] on div "Apply" at bounding box center [545, 748] width 38 height 16
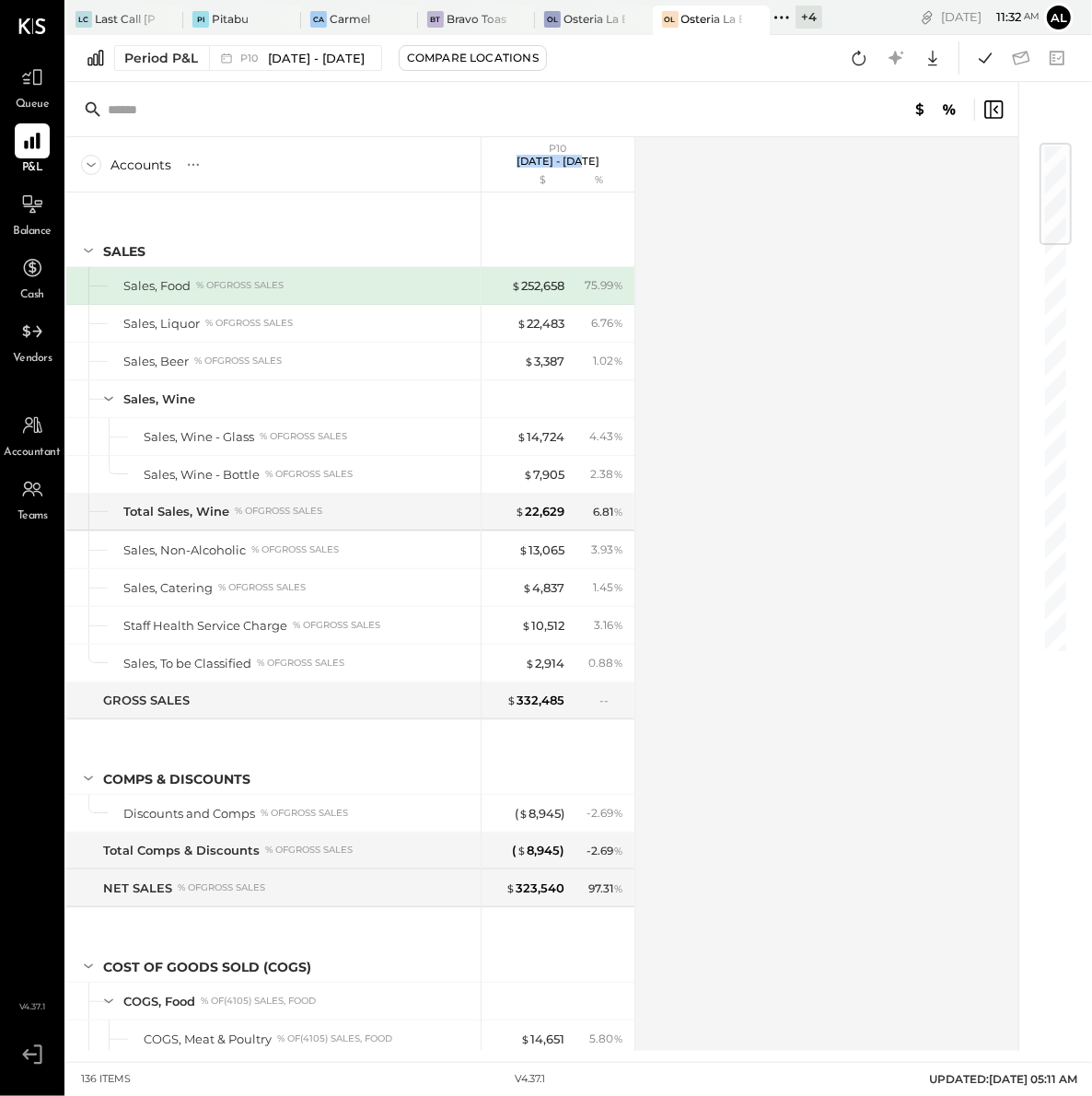
drag, startPoint x: 508, startPoint y: 157, endPoint x: 570, endPoint y: 159, distance: 62.0
click at [570, 159] on p "[DATE] - [DATE]" at bounding box center [557, 161] width 83 height 13
